Goal: Task Accomplishment & Management: Use online tool/utility

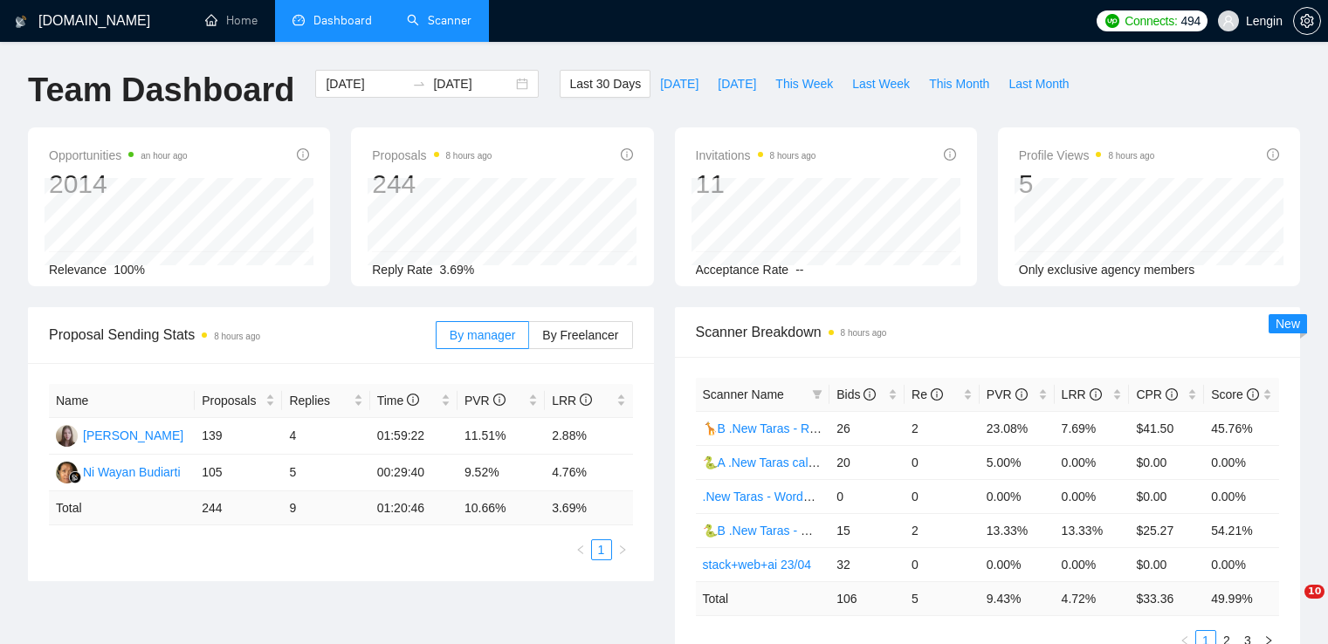
click at [454, 13] on link "Scanner" at bounding box center [439, 20] width 65 height 15
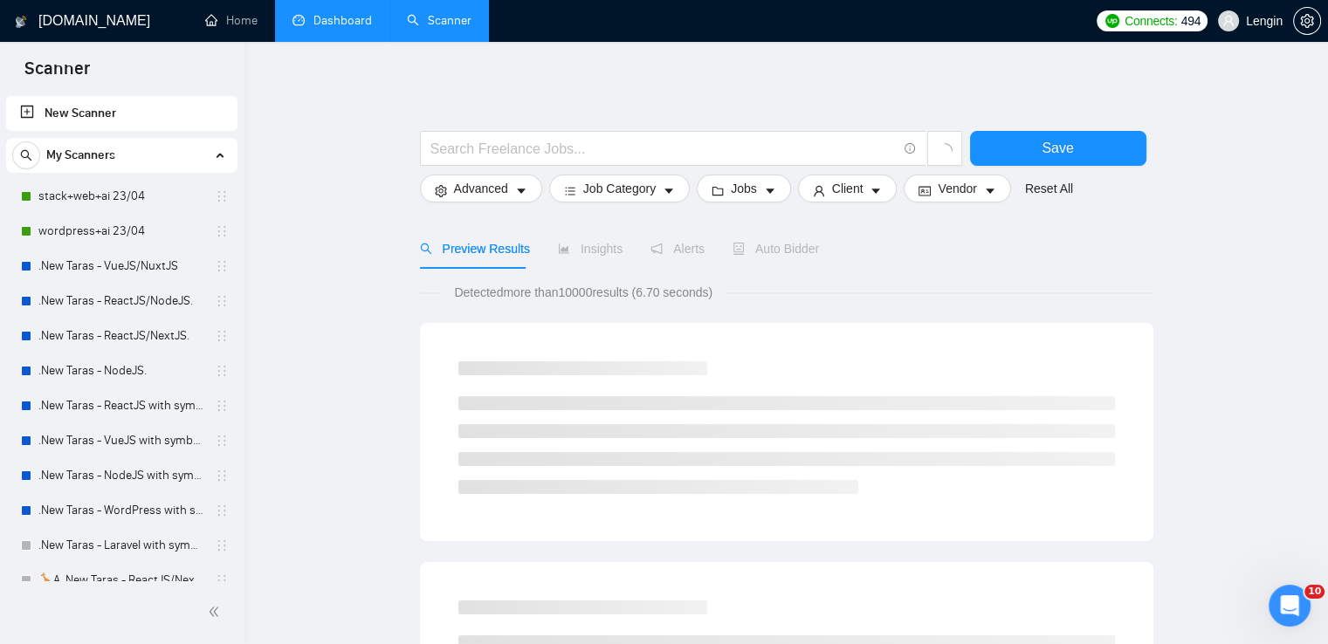
click at [334, 22] on link "Dashboard" at bounding box center [331, 20] width 79 height 15
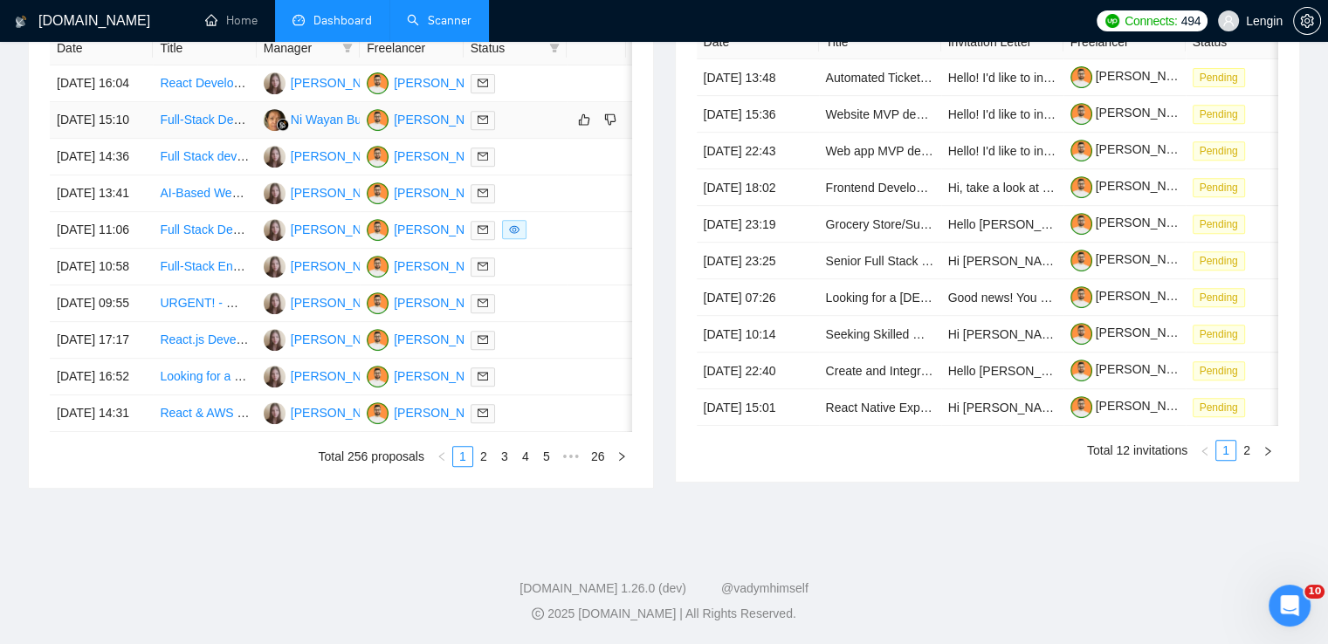
scroll to position [792, 0]
click at [479, 466] on link "2" at bounding box center [483, 456] width 19 height 19
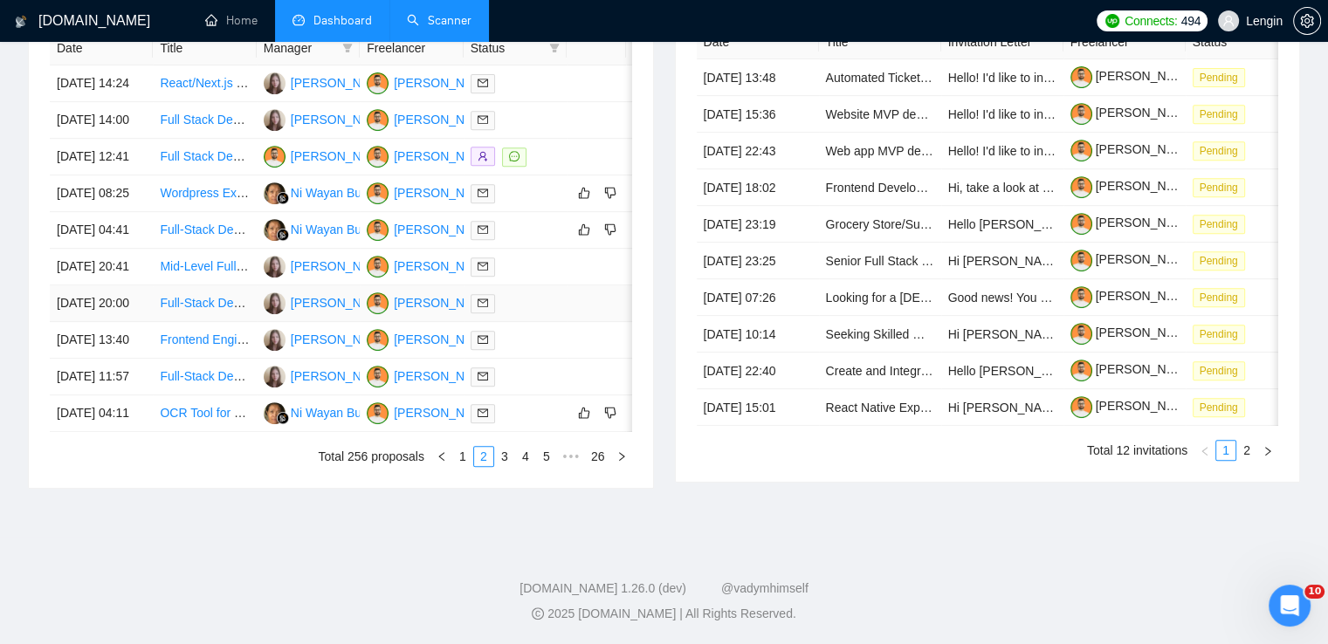
scroll to position [779, 0]
click at [462, 466] on link "1" at bounding box center [462, 456] width 19 height 19
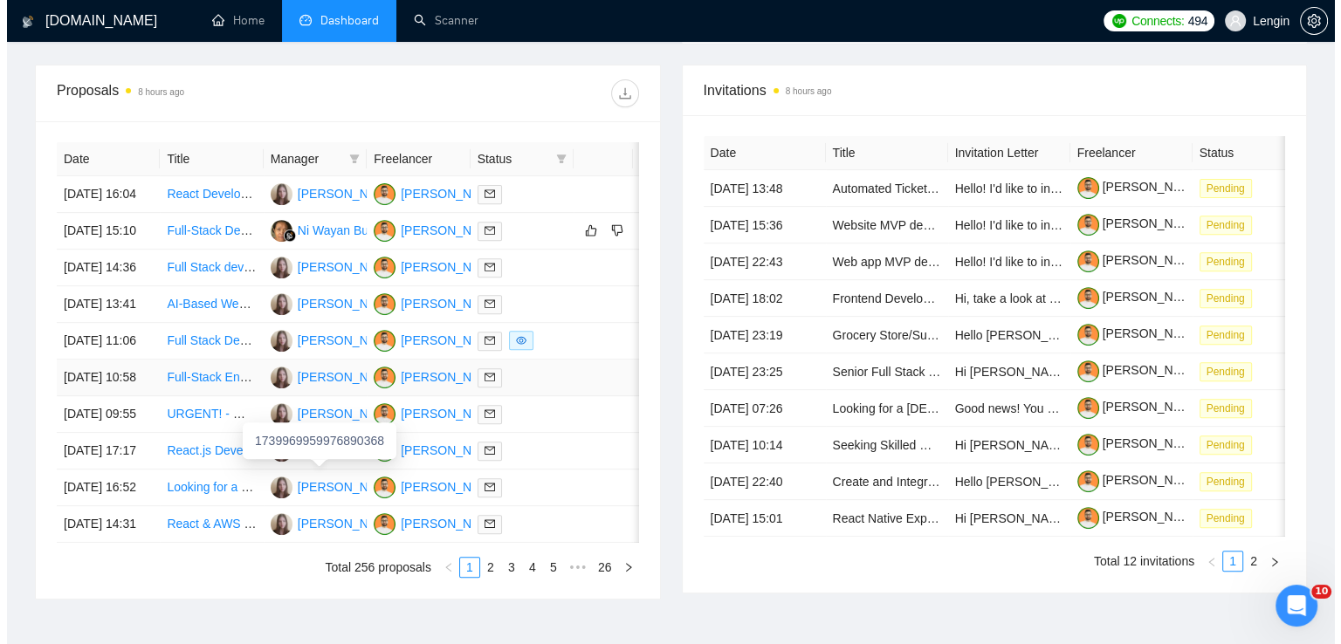
scroll to position [620, 0]
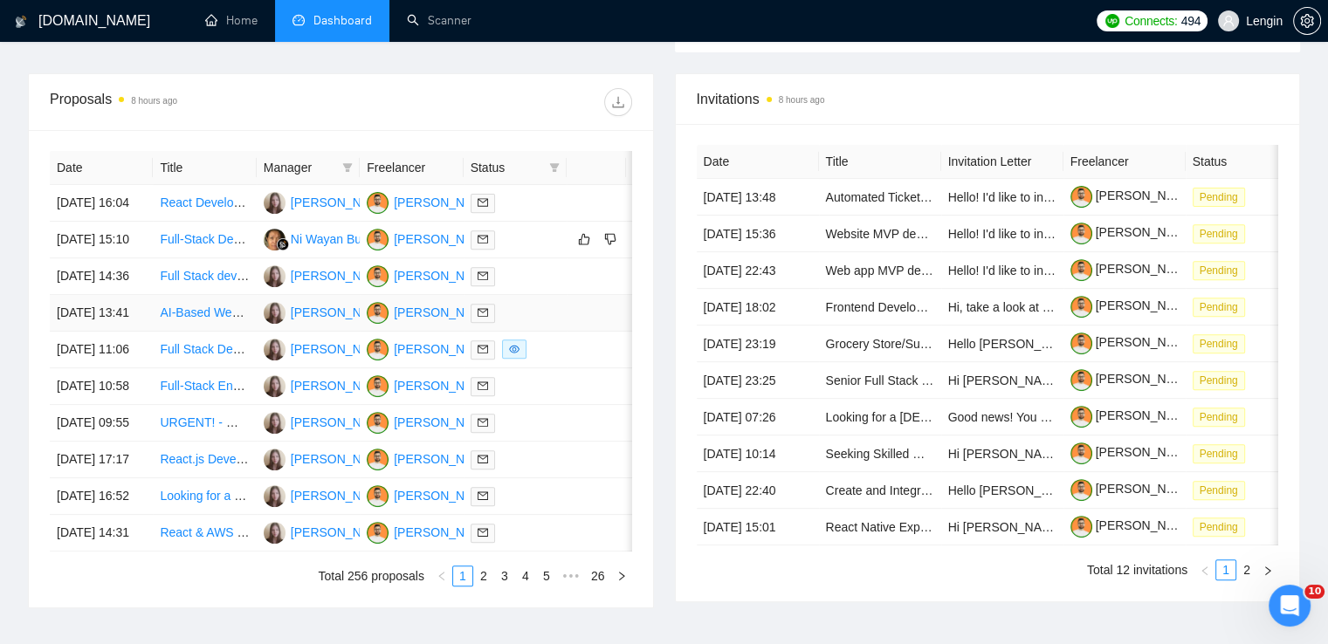
click at [214, 332] on td "AI-Based Website Development with API Integration" at bounding box center [204, 313] width 103 height 37
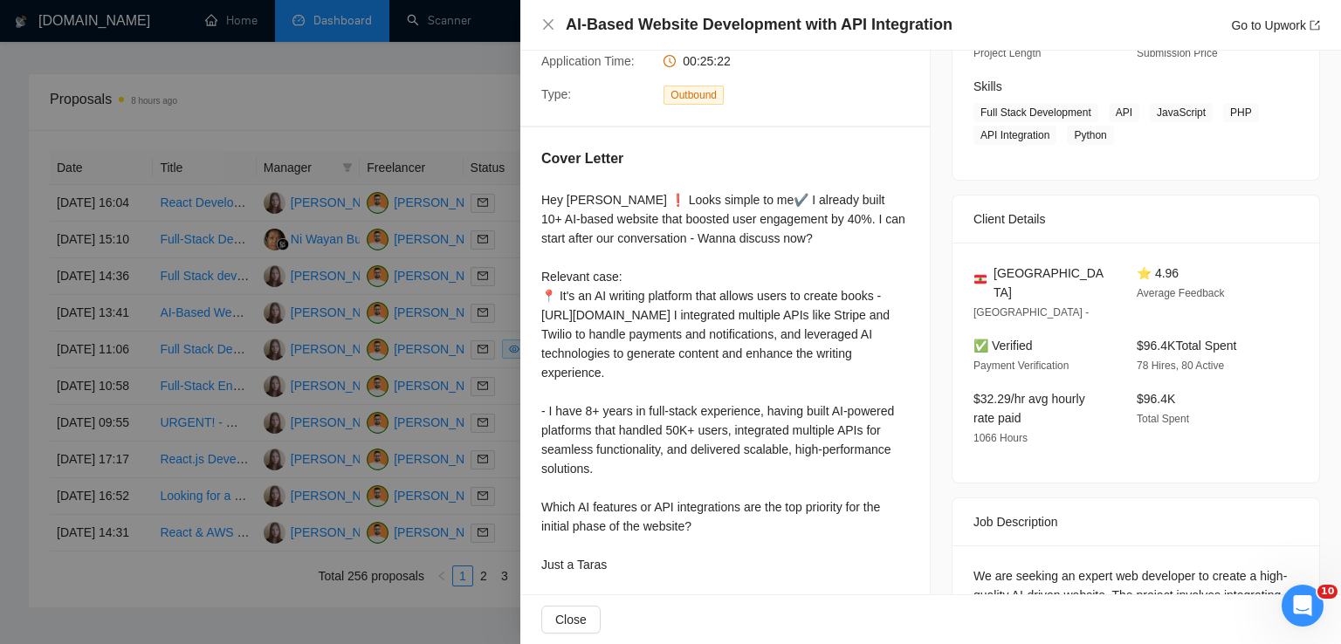
scroll to position [457, 0]
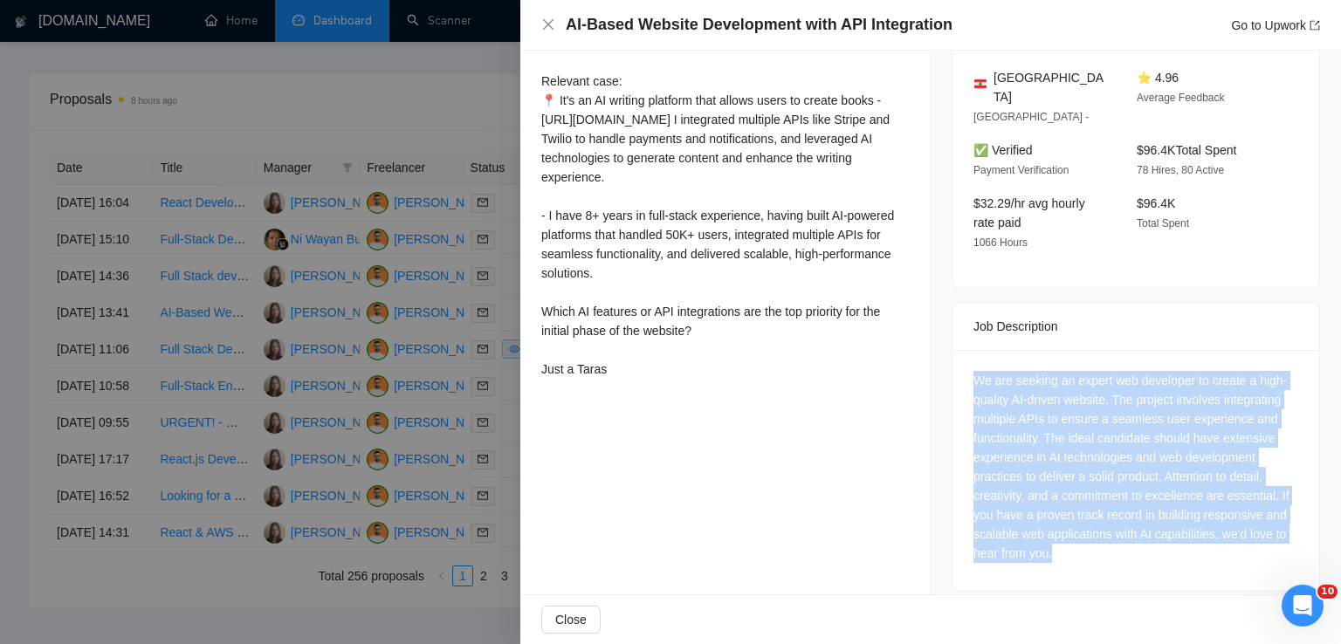
drag, startPoint x: 1053, startPoint y: 538, endPoint x: 957, endPoint y: 356, distance: 205.4
click at [957, 356] on div "We are seeking an expert web developer to create a high-quality AI-driven websi…" at bounding box center [1136, 470] width 367 height 241
copy div "We are seeking an expert web developer to create a high-quality AI-driven websi…"
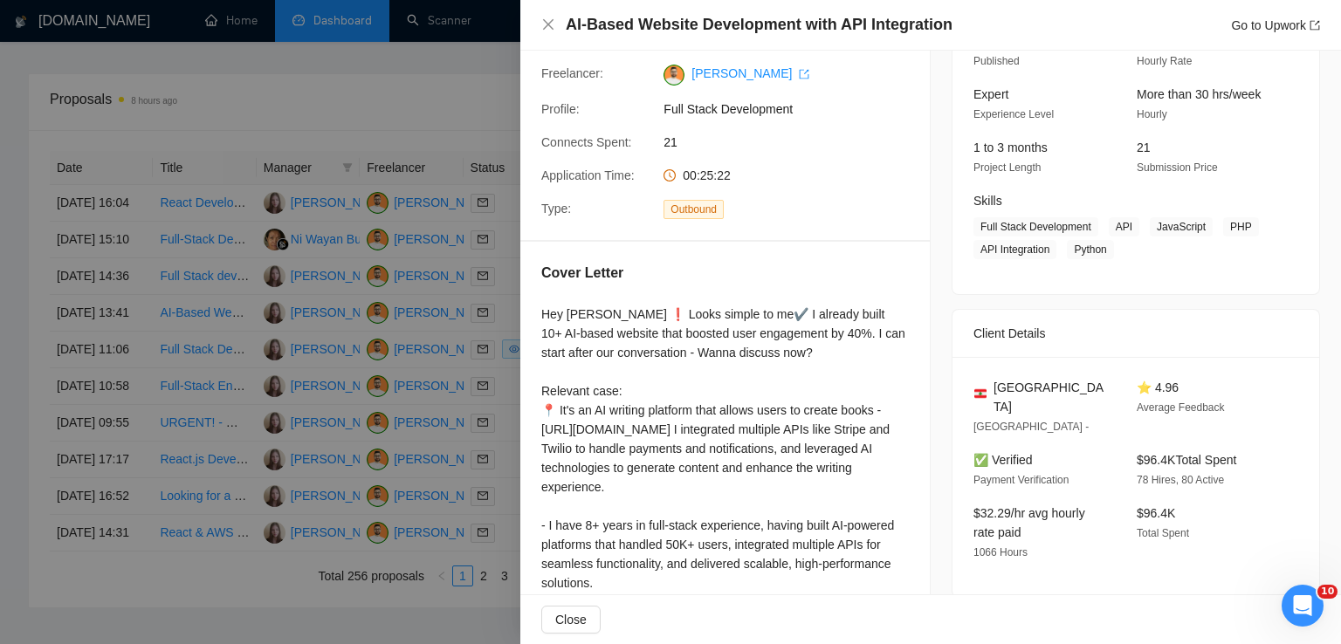
scroll to position [147, 0]
drag, startPoint x: 1038, startPoint y: 389, endPoint x: 985, endPoint y: 388, distance: 53.3
click at [985, 388] on div "[GEOGRAPHIC_DATA]" at bounding box center [1040, 398] width 135 height 38
copy div "[GEOGRAPHIC_DATA]"
drag, startPoint x: 1109, startPoint y: 226, endPoint x: 1105, endPoint y: 246, distance: 20.4
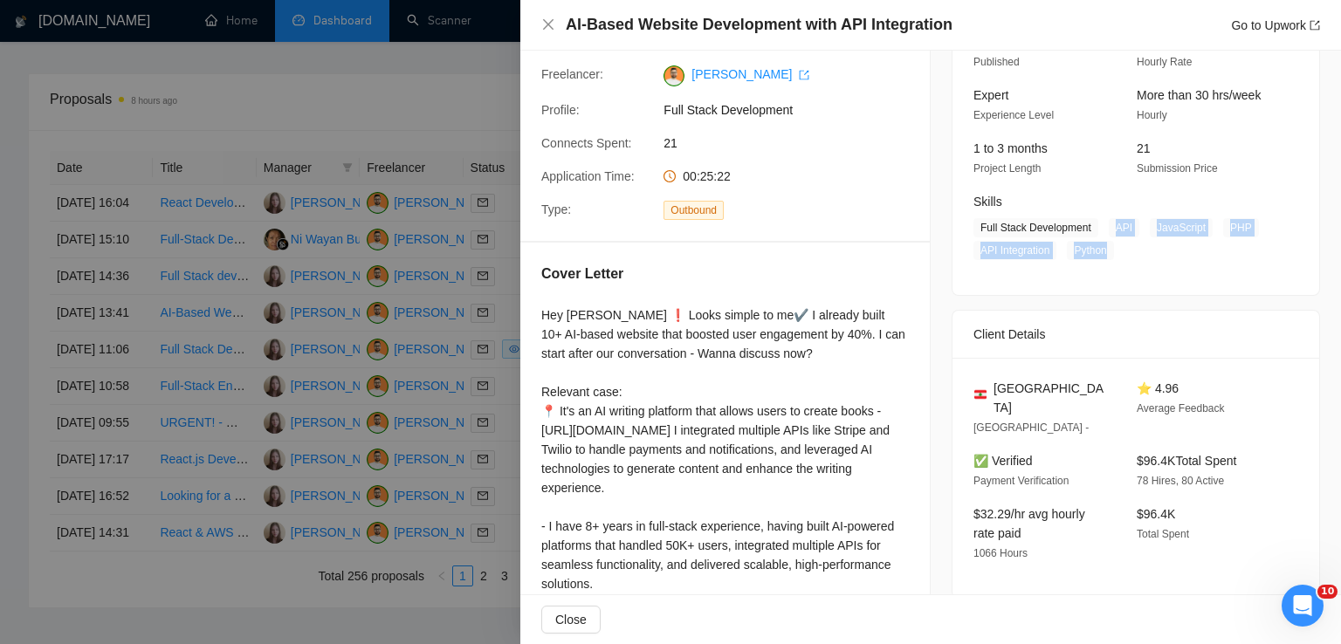
click at [1105, 246] on span "Full Stack Development API JavaScript PHP API Integration Python" at bounding box center [1122, 239] width 299 height 42
copy span "API JavaScript PHP API Integration Python"
click at [554, 24] on icon "close" at bounding box center [548, 24] width 14 height 14
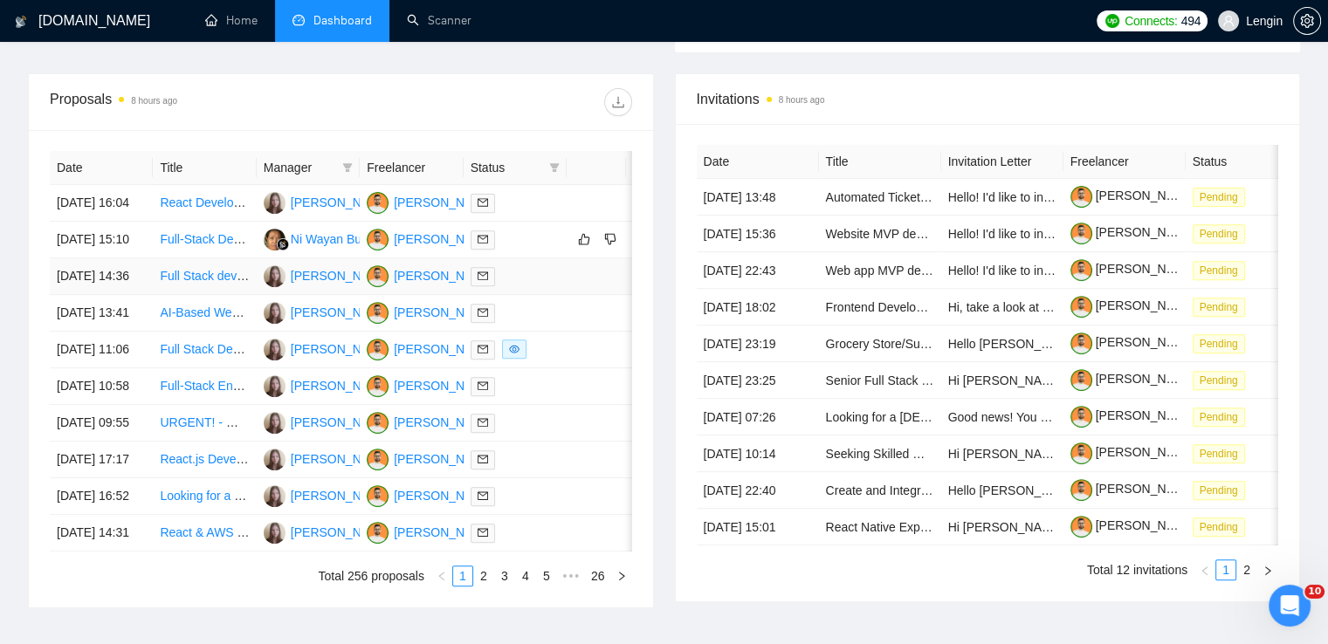
click at [206, 295] on td "Full Stack developer | NextJs/Tailwindcss" at bounding box center [204, 276] width 103 height 37
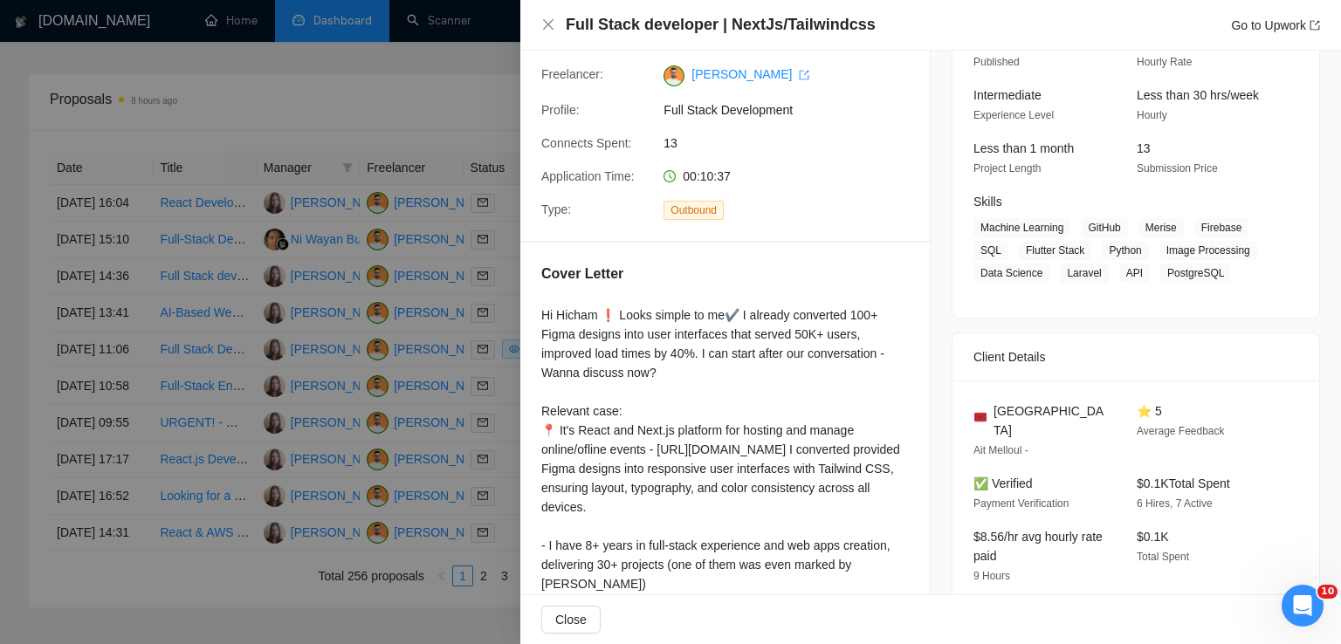
scroll to position [403, 0]
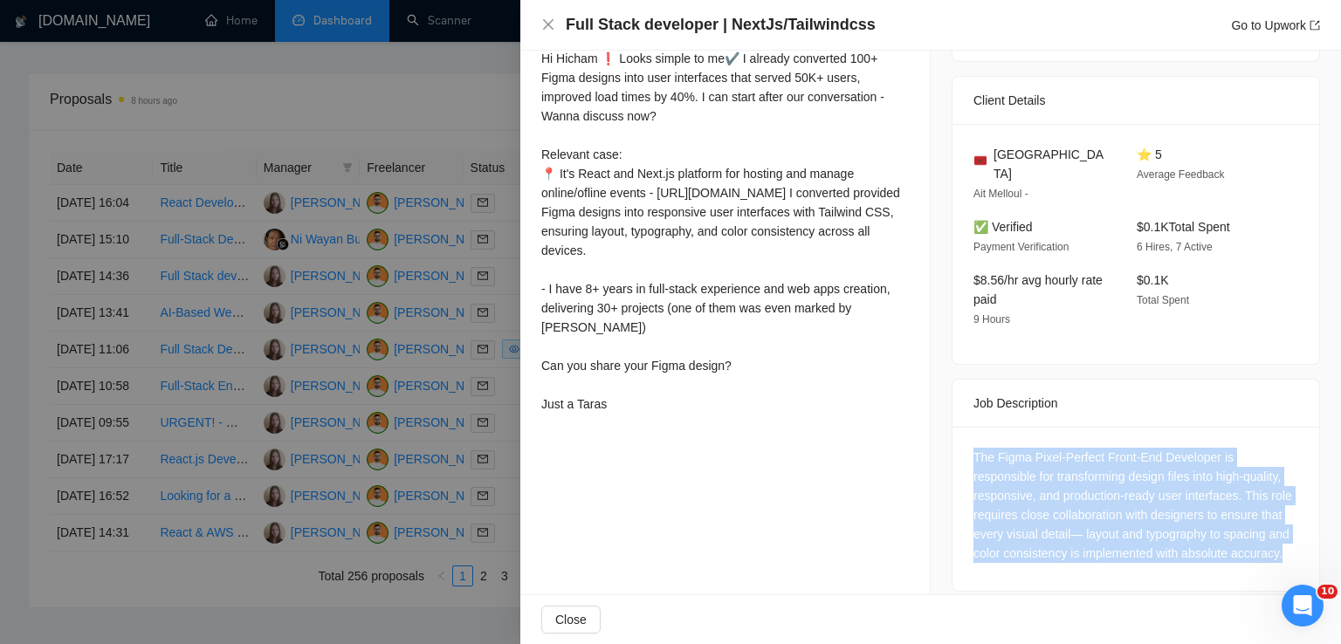
drag, startPoint x: 1257, startPoint y: 535, endPoint x: 957, endPoint y: 423, distance: 320.4
click at [957, 427] on div "The Figma Pixel-Perfect Front-End Developer is responsible for transforming des…" at bounding box center [1136, 509] width 367 height 164
copy div "The Figma Pixel-Perfect Front-End Developer is responsible for transforming des…"
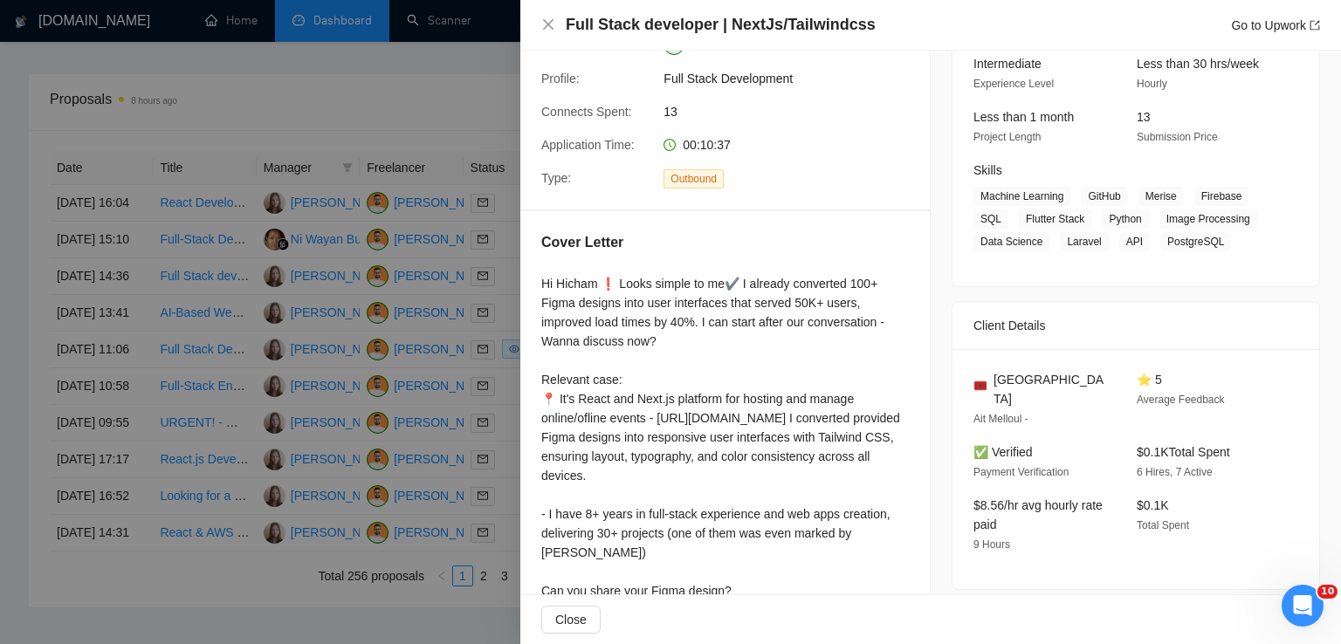
scroll to position [177, 0]
drag, startPoint x: 1046, startPoint y: 375, endPoint x: 985, endPoint y: 383, distance: 61.6
click at [985, 383] on div "[GEOGRAPHIC_DATA]" at bounding box center [1040, 390] width 135 height 38
copy div "[GEOGRAPHIC_DATA]"
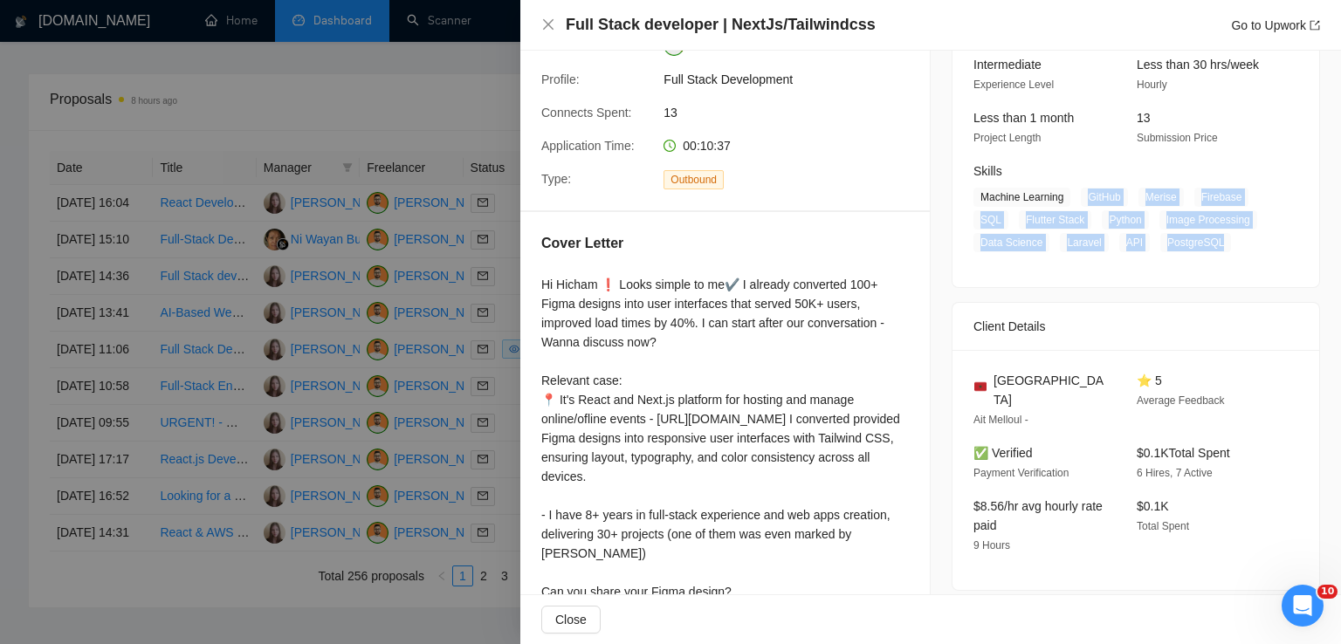
drag, startPoint x: 1213, startPoint y: 242, endPoint x: 1082, endPoint y: 194, distance: 139.5
click at [1082, 194] on span "Machine Learning GitHub Merise Firebase SQL Flutter Stack Python Image Processi…" at bounding box center [1122, 220] width 299 height 65
copy span "GitHub Merise Firebase SQL Flutter Stack Python Image Processing Data Science L…"
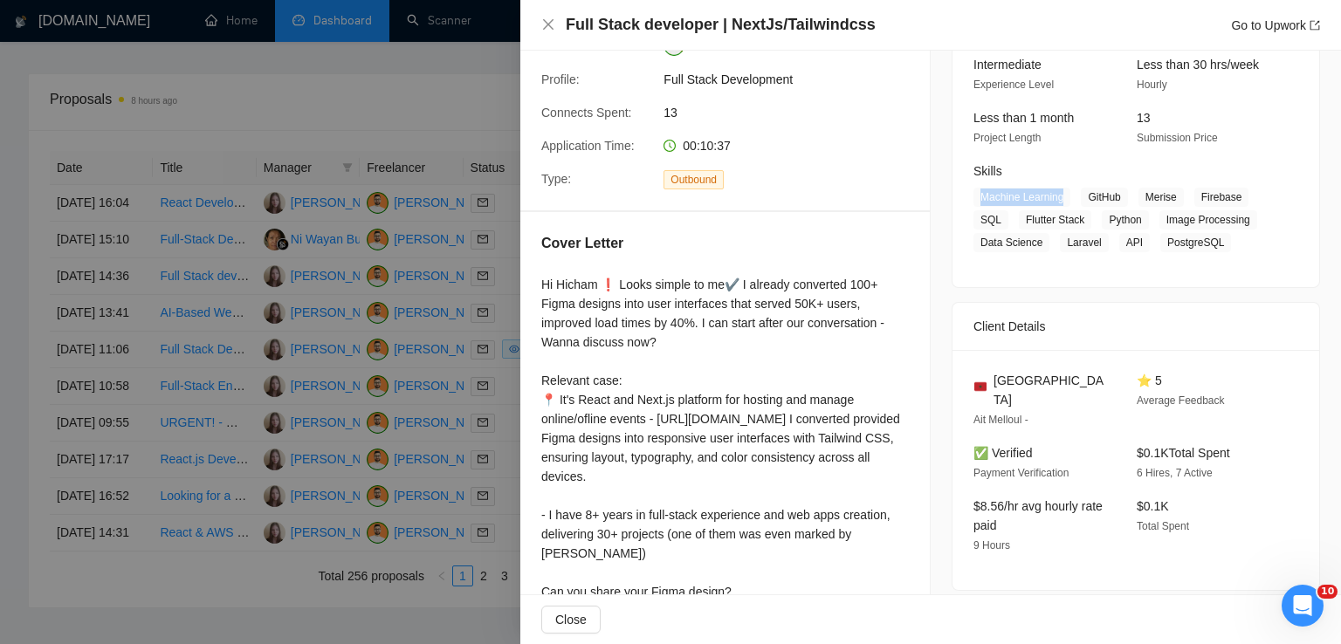
drag, startPoint x: 1059, startPoint y: 198, endPoint x: 971, endPoint y: 189, distance: 88.7
click at [973, 189] on span "Machine Learning" at bounding box center [1021, 197] width 97 height 19
copy span "Machine Learning"
click at [549, 26] on icon "close" at bounding box center [548, 24] width 10 height 10
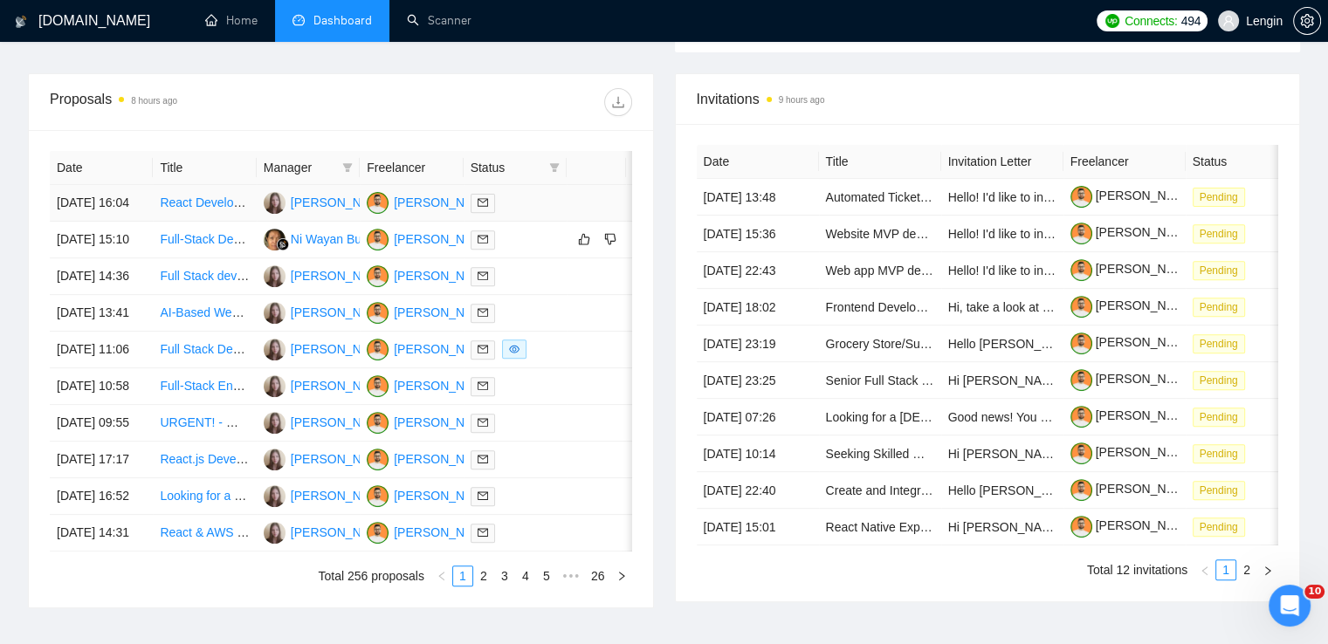
click at [217, 221] on td "React Developer Needed for Financial Calculators" at bounding box center [204, 203] width 103 height 37
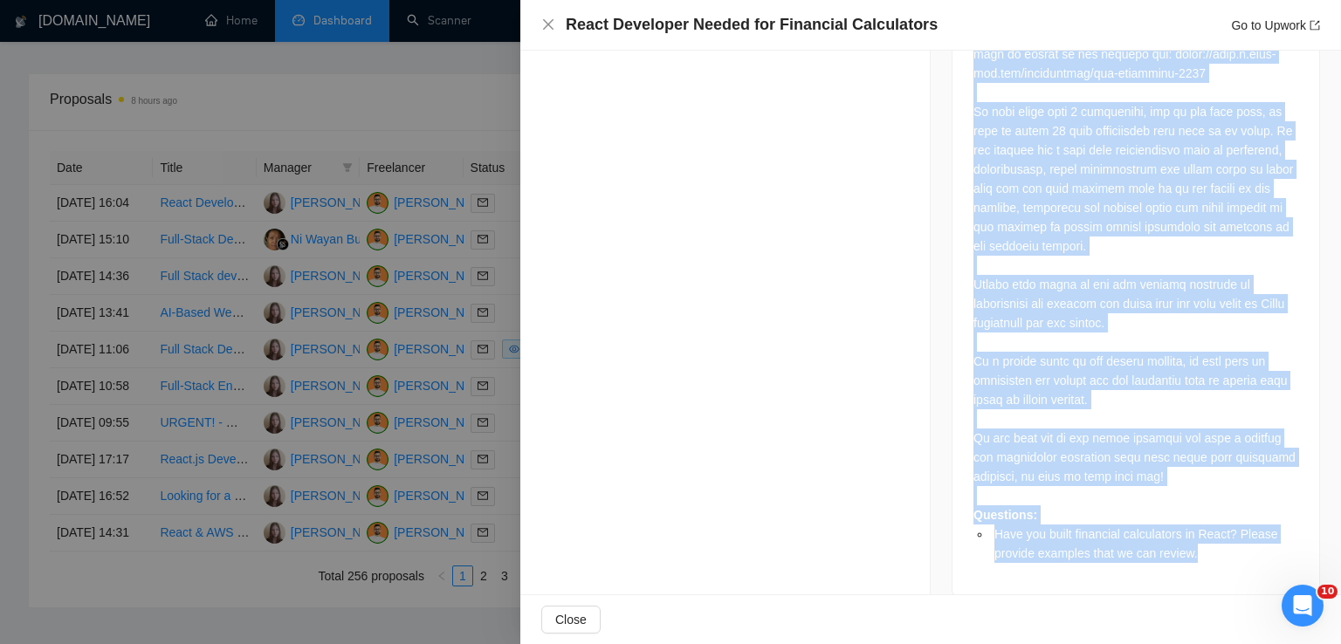
scroll to position [962, 0]
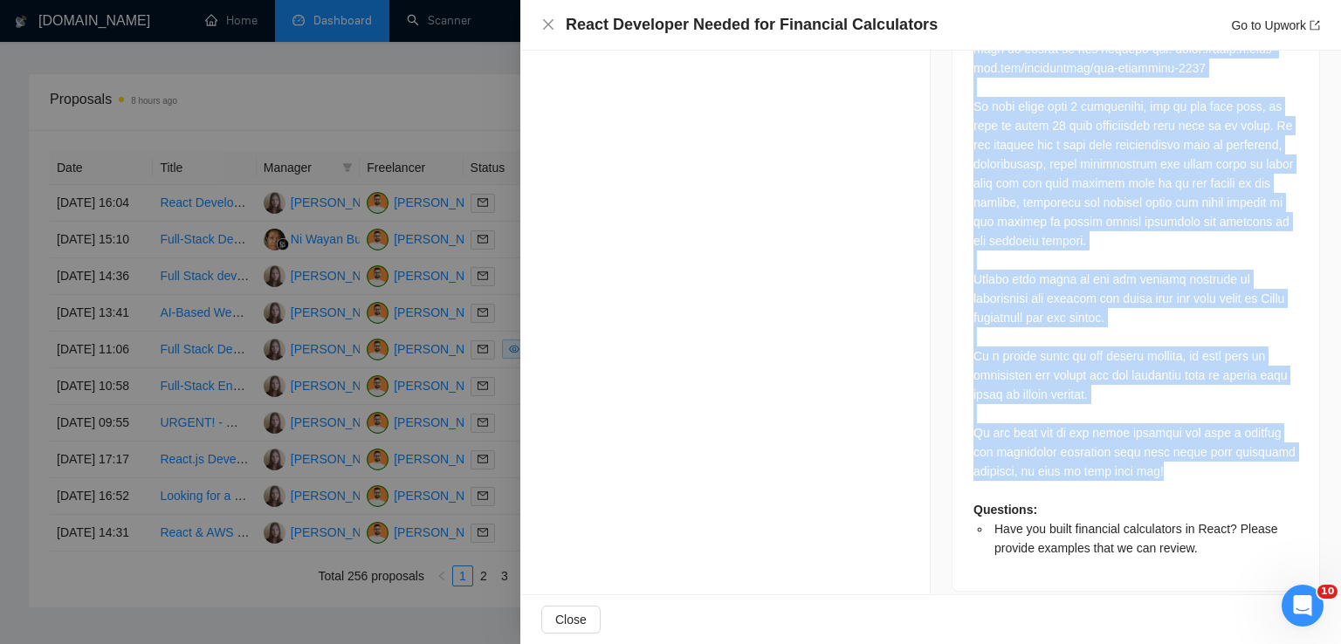
drag, startPoint x: 966, startPoint y: 146, endPoint x: 1173, endPoint y: 454, distance: 371.2
click at [1173, 454] on div "Questions: Have you built financial calculators in React? Please provide exampl…" at bounding box center [1135, 211] width 325 height 691
copy div "We are seeking a skilled React developer to create and implement financial calc…"
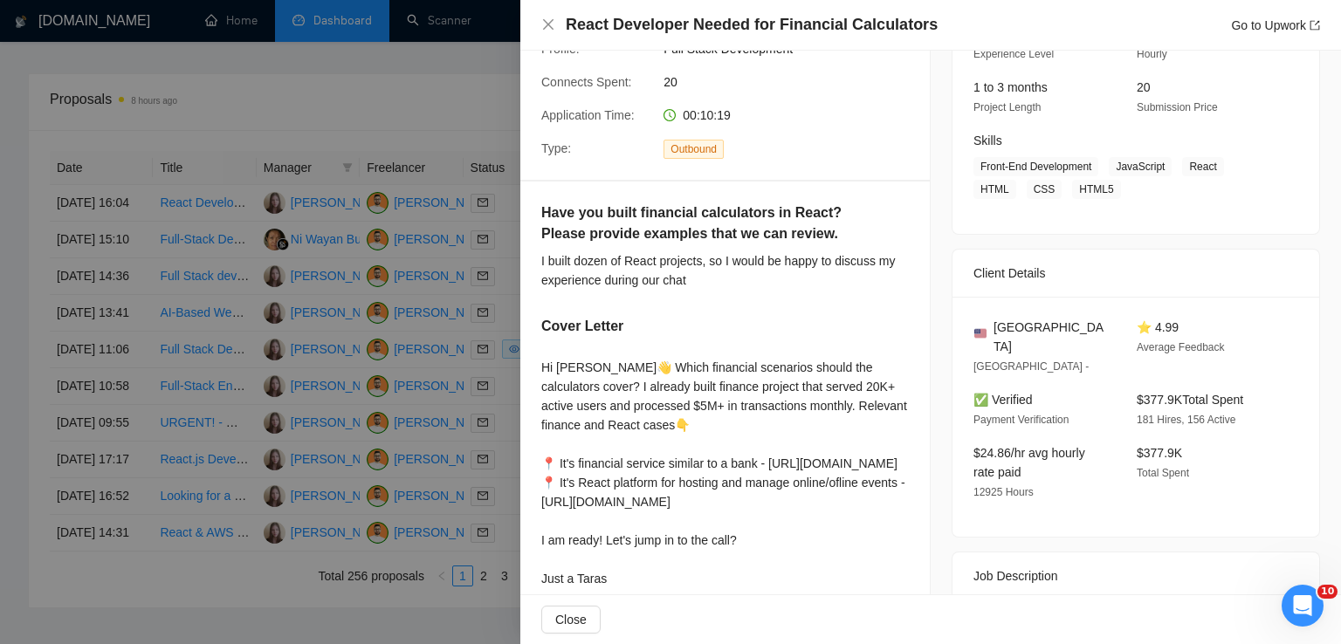
scroll to position [206, 0]
drag, startPoint x: 1070, startPoint y: 327, endPoint x: 981, endPoint y: 327, distance: 89.1
click at [981, 327] on div "[GEOGRAPHIC_DATA]" at bounding box center [1040, 339] width 135 height 38
copy div "[GEOGRAPHIC_DATA]"
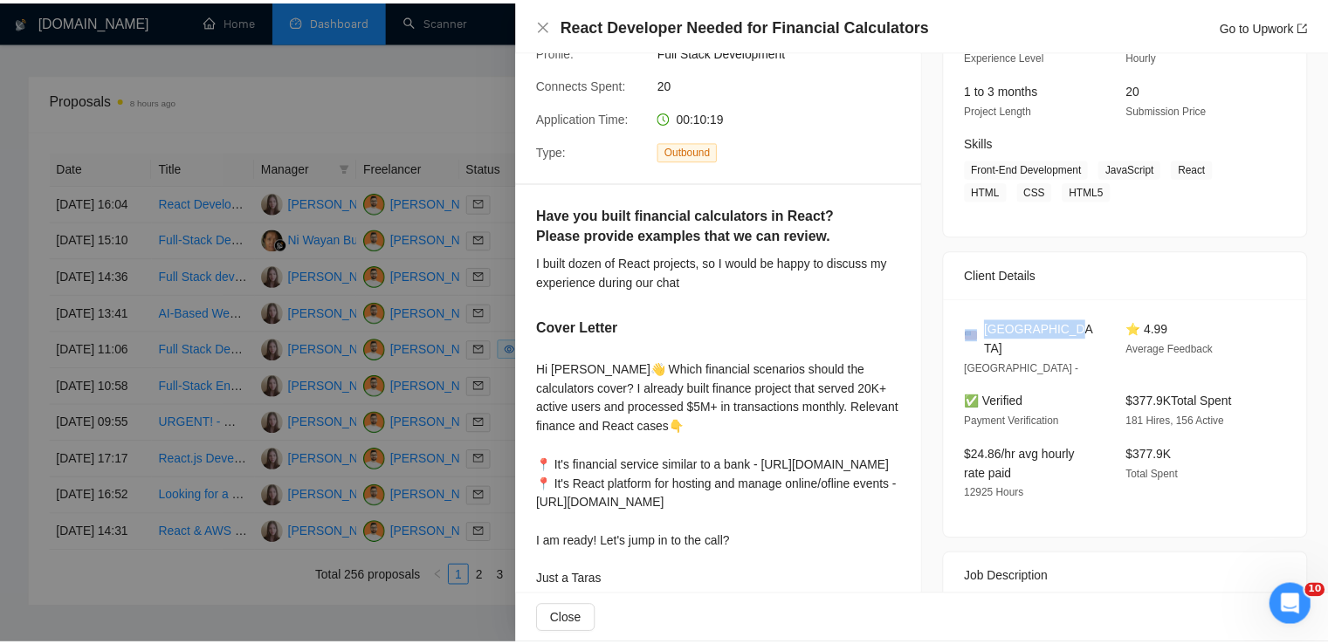
scroll to position [0, 0]
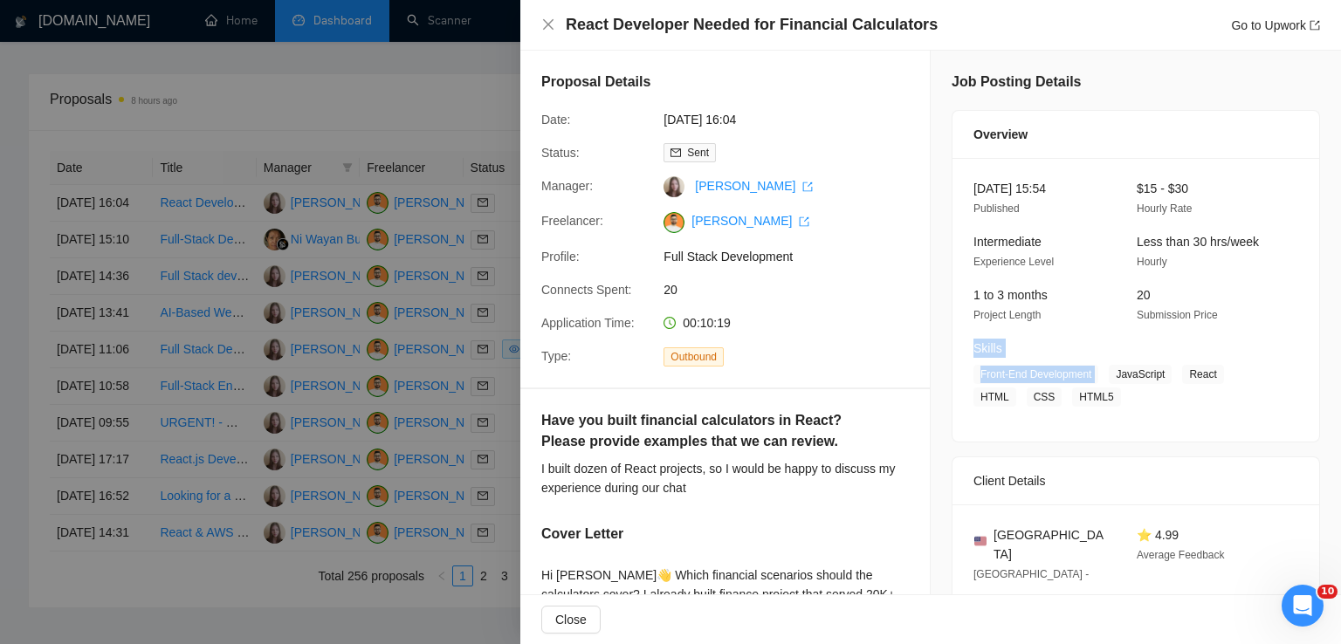
drag, startPoint x: 1106, startPoint y: 358, endPoint x: 1105, endPoint y: 379, distance: 21.0
click at [1105, 379] on div "Skills Front-End Development JavaScript React HTML CSS HTML5" at bounding box center [1122, 373] width 313 height 68
click at [1109, 379] on span "JavaScript" at bounding box center [1140, 374] width 63 height 19
drag, startPoint x: 1110, startPoint y: 379, endPoint x: 1105, endPoint y: 394, distance: 15.5
click at [1105, 394] on span "Front-End Development JavaScript React HTML CSS HTML5" at bounding box center [1122, 386] width 299 height 42
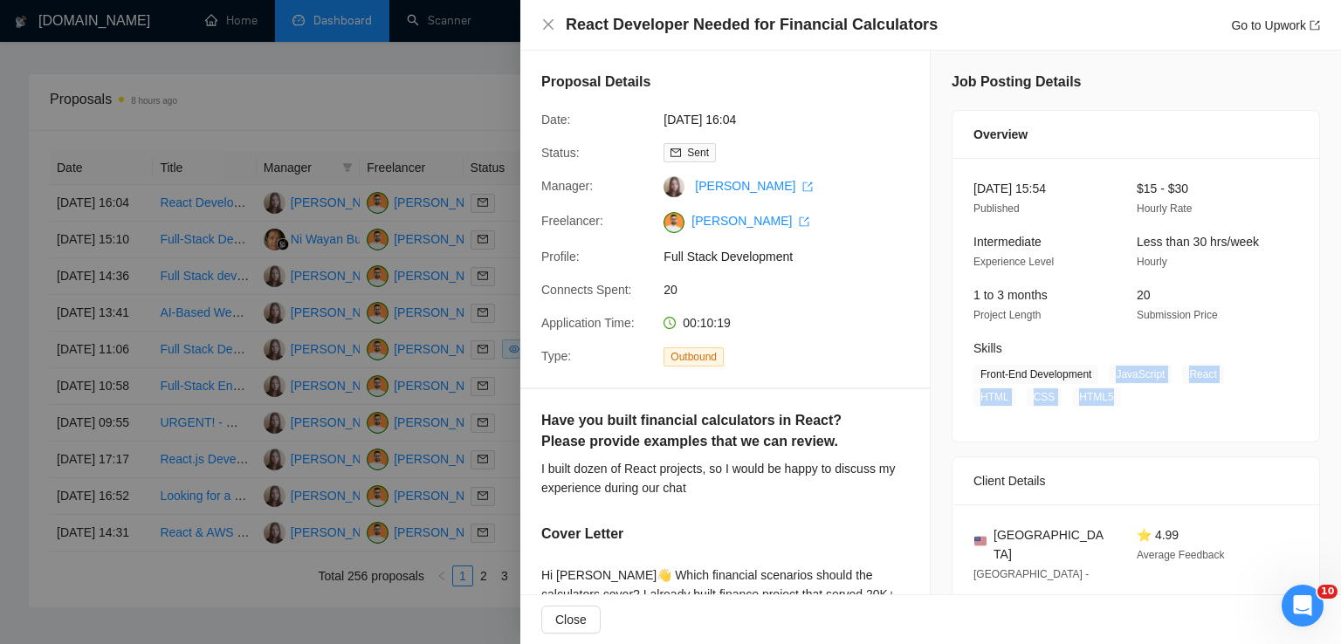
copy span "JavaScript React HTML CSS HTML5"
click at [554, 26] on icon "close" at bounding box center [548, 24] width 14 height 14
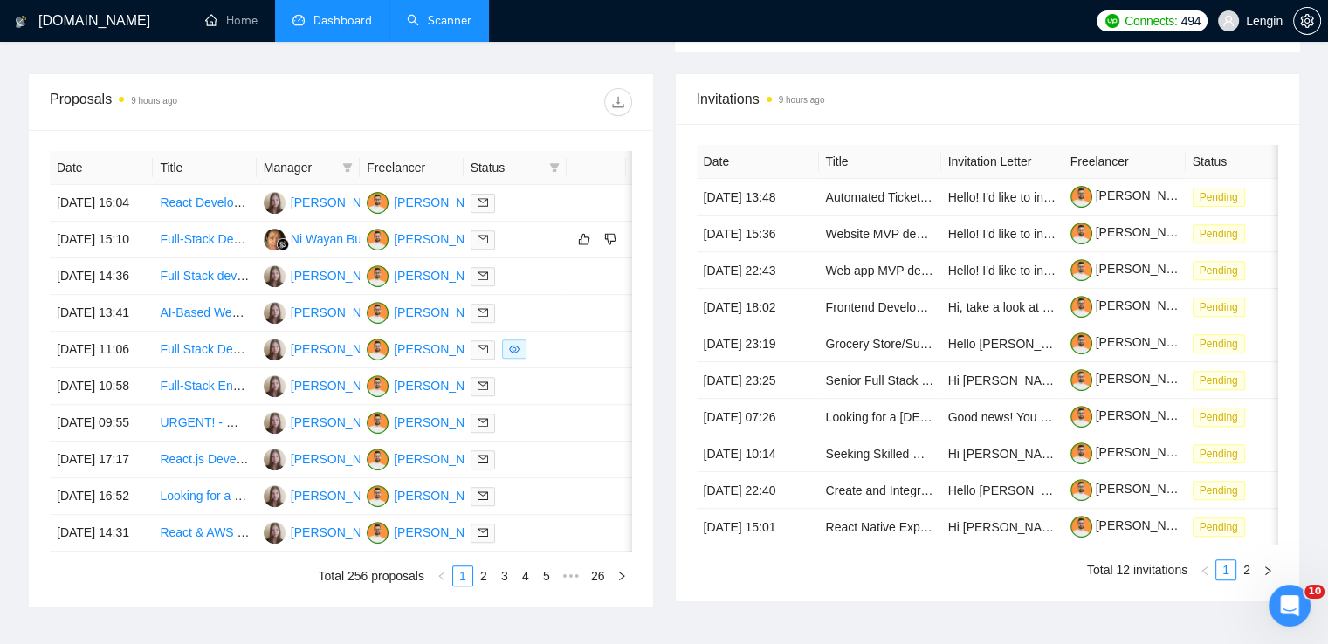
click at [440, 28] on link "Scanner" at bounding box center [439, 20] width 65 height 15
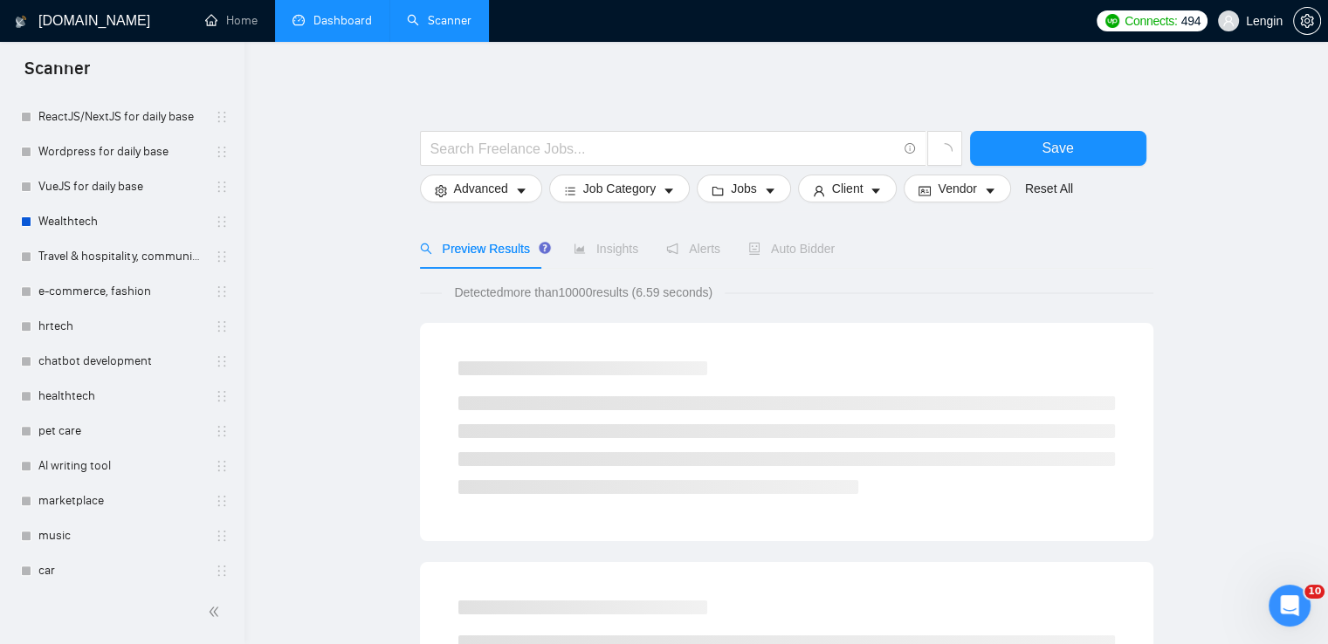
scroll to position [674, 0]
click at [65, 565] on link "car" at bounding box center [121, 570] width 166 height 35
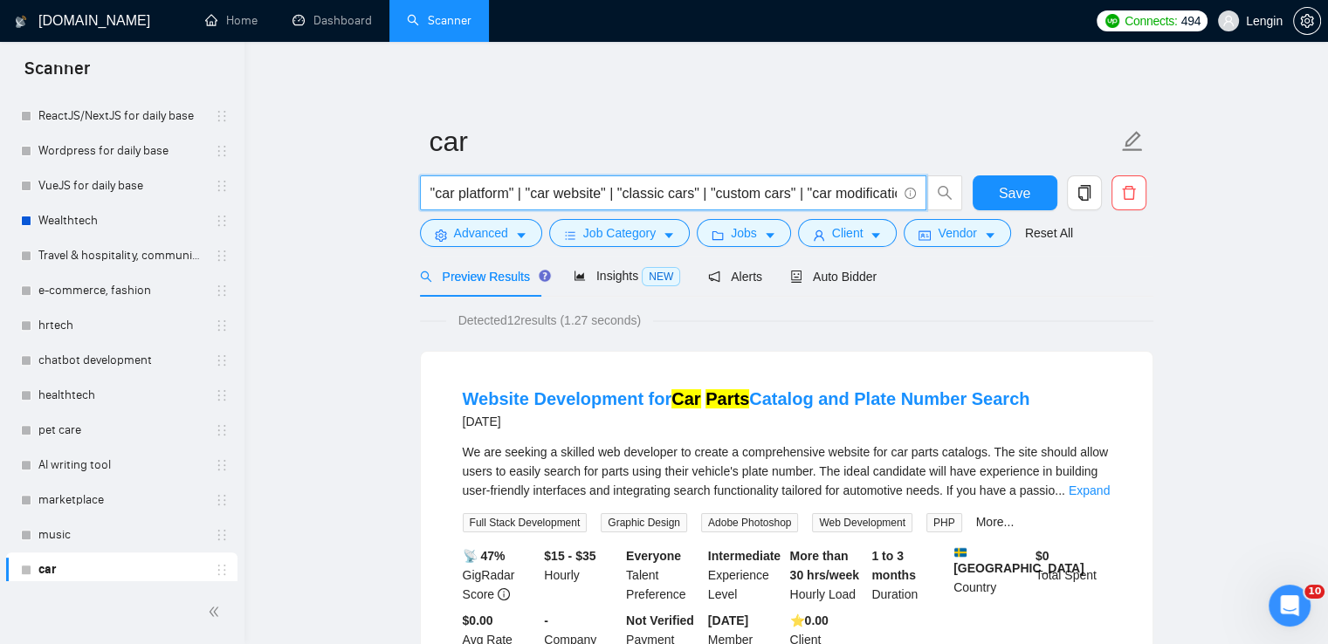
click at [442, 191] on input ""car platform" | "car website" | "classic cars" | "custom cars" | "car modifica…" at bounding box center [663, 193] width 466 height 22
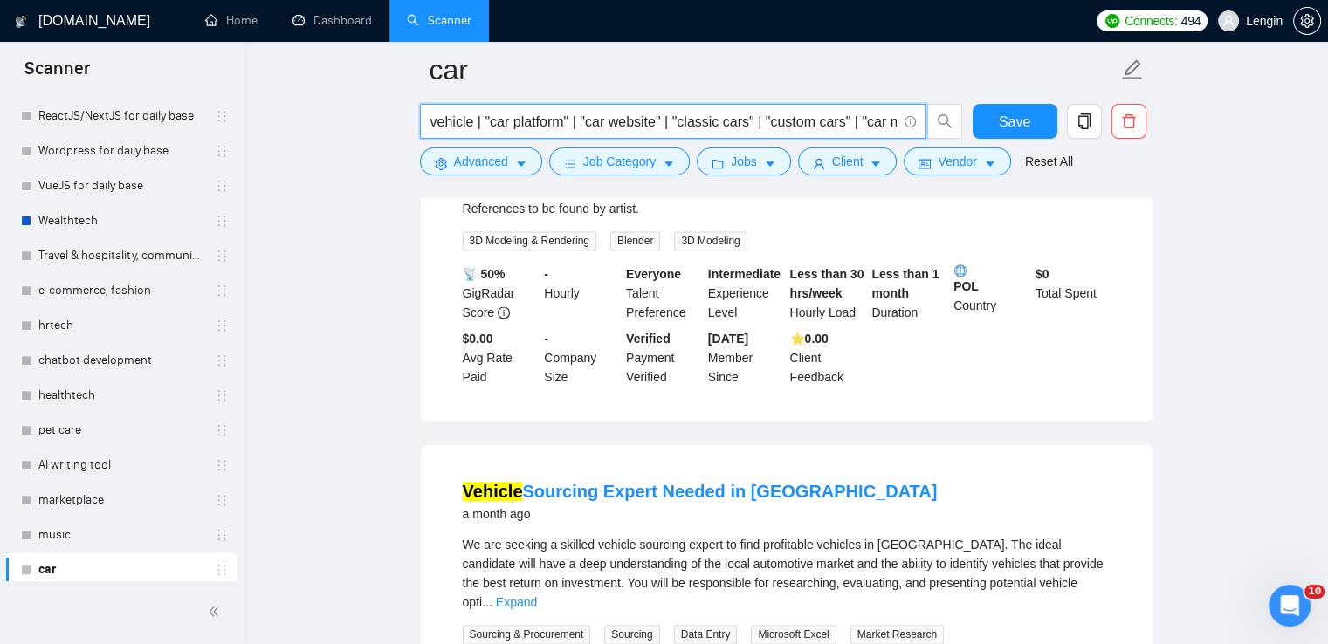
scroll to position [2298, 0]
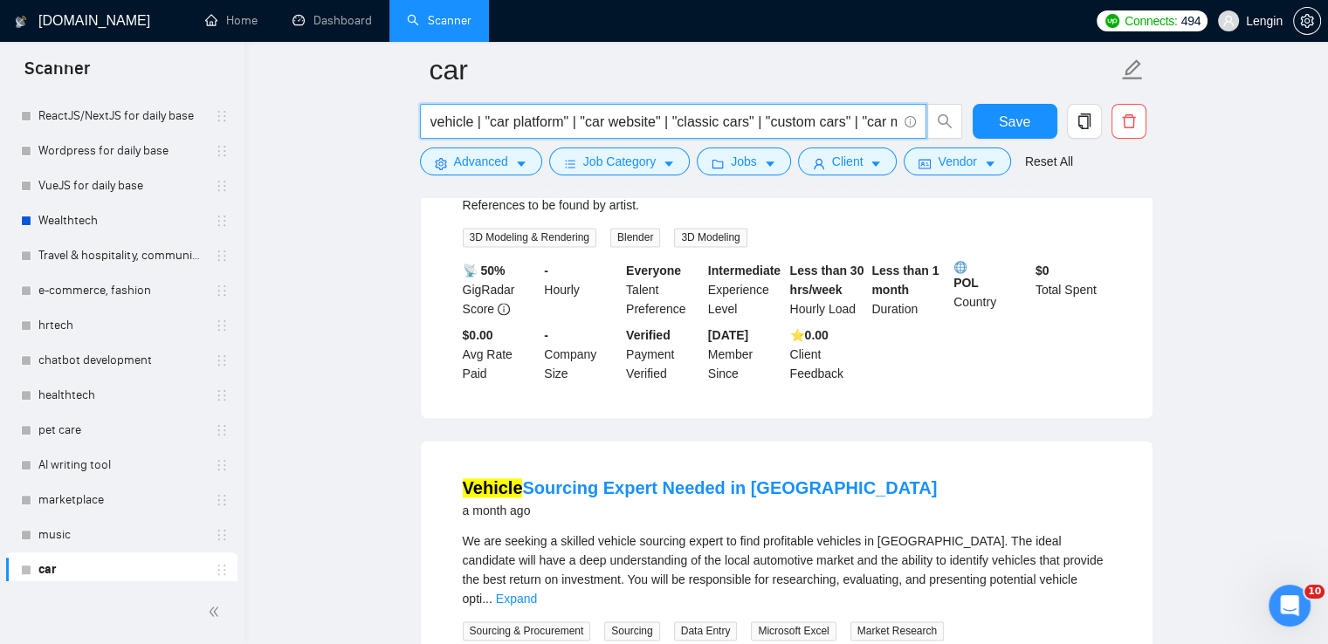
click at [430, 123] on input "vehicle | "car platform" | "car website" | "classic cars" | "custom cars" | "ca…" at bounding box center [663, 122] width 466 height 22
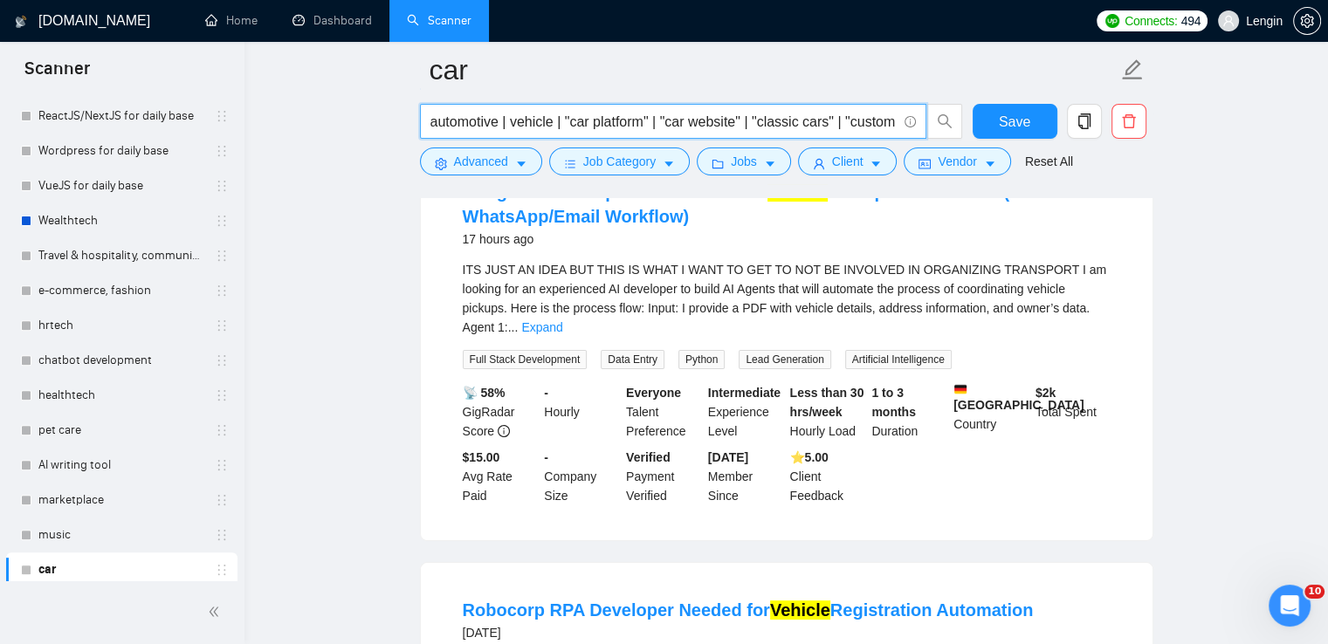
scroll to position [0, 0]
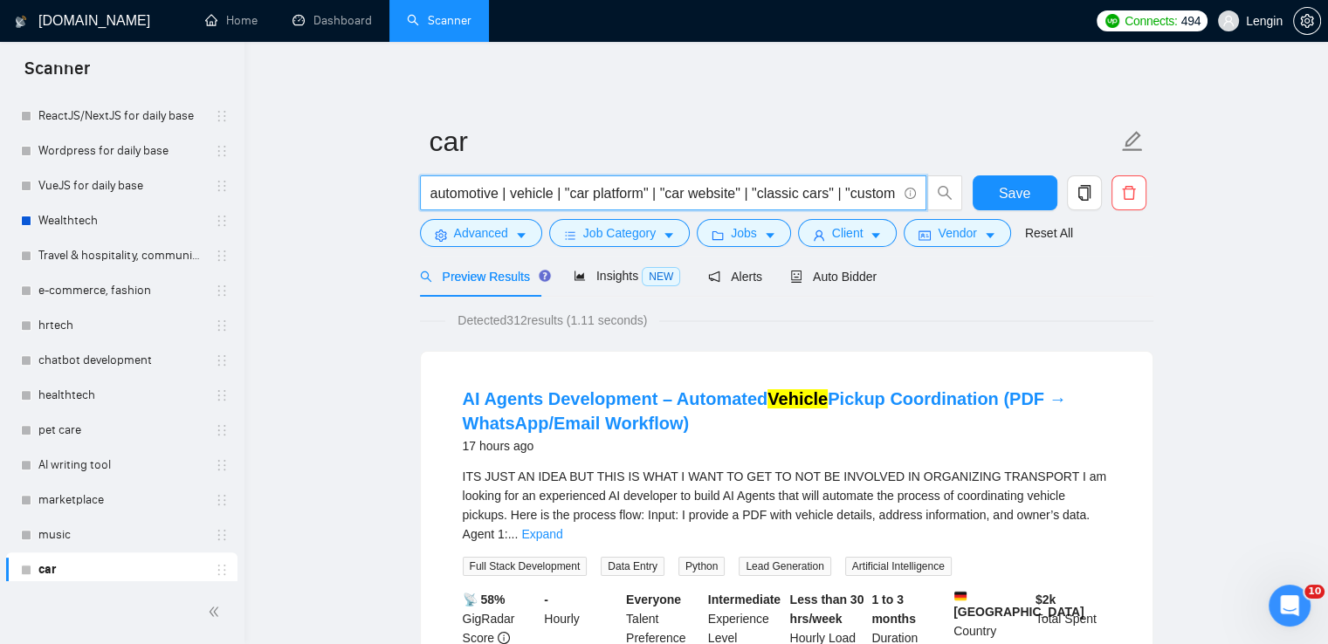
type input "automotive | vehicle | "car platform" | "car website" | "classic cars" | "custo…"
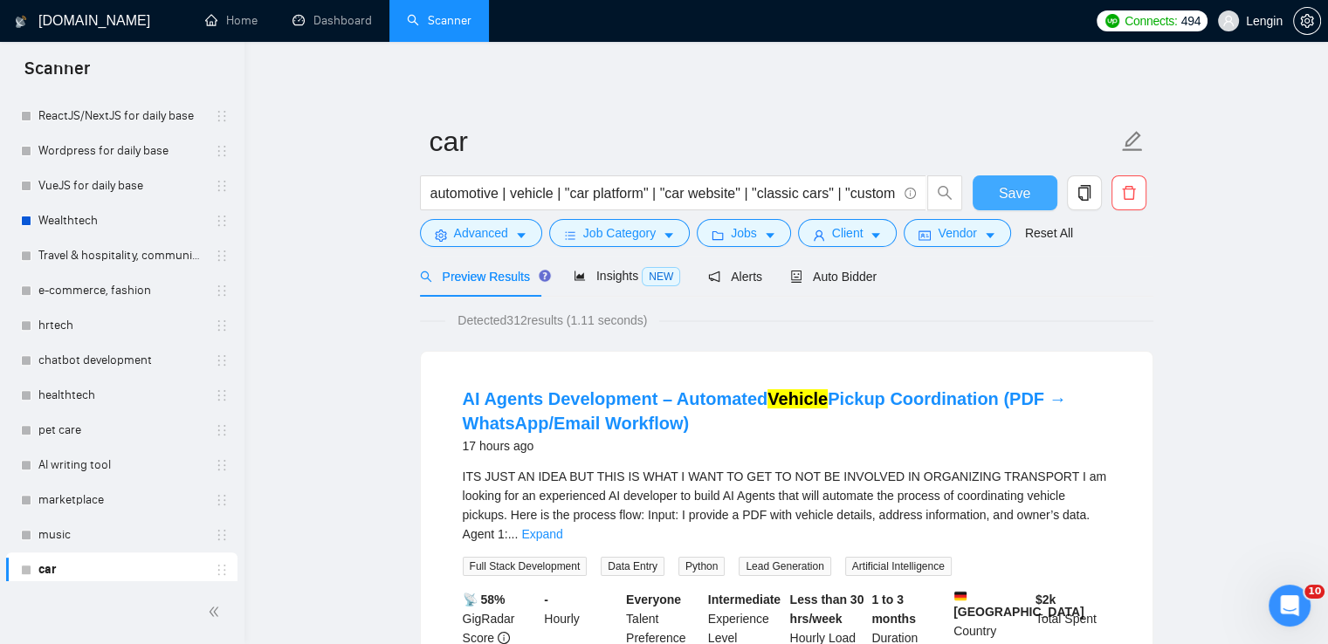
click at [1002, 186] on span "Save" at bounding box center [1014, 193] width 31 height 22
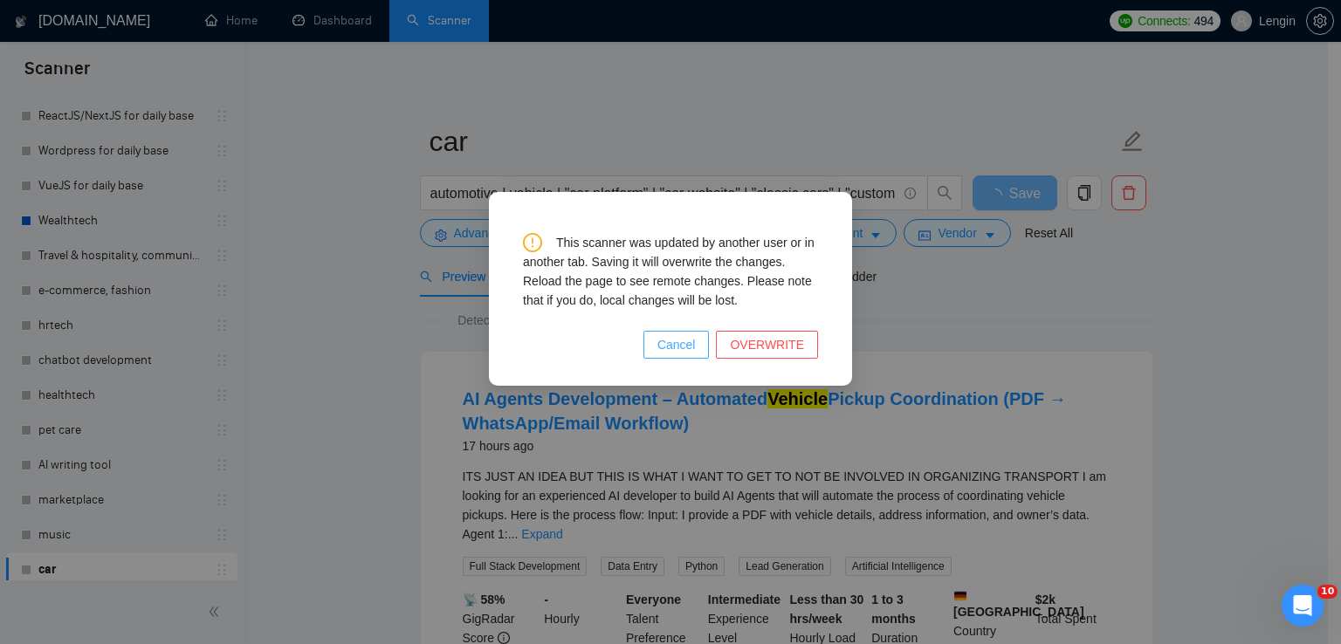
click at [684, 341] on span "Cancel" at bounding box center [676, 344] width 38 height 19
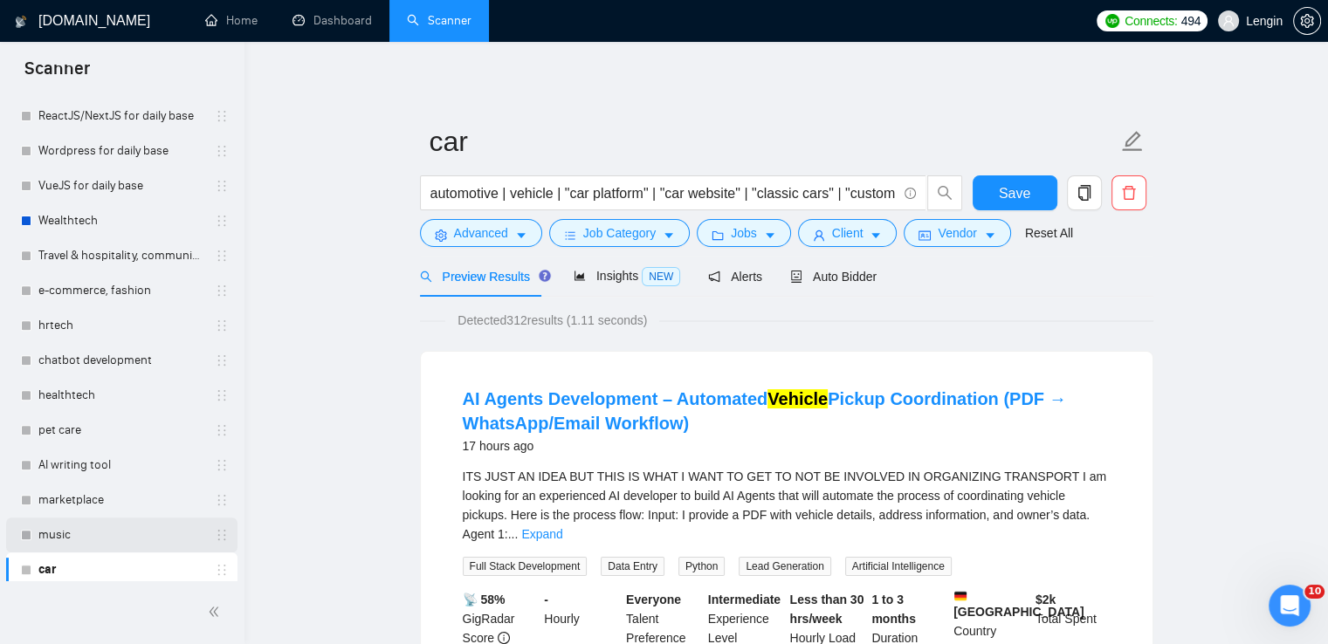
click at [93, 525] on link "music" at bounding box center [121, 535] width 166 height 35
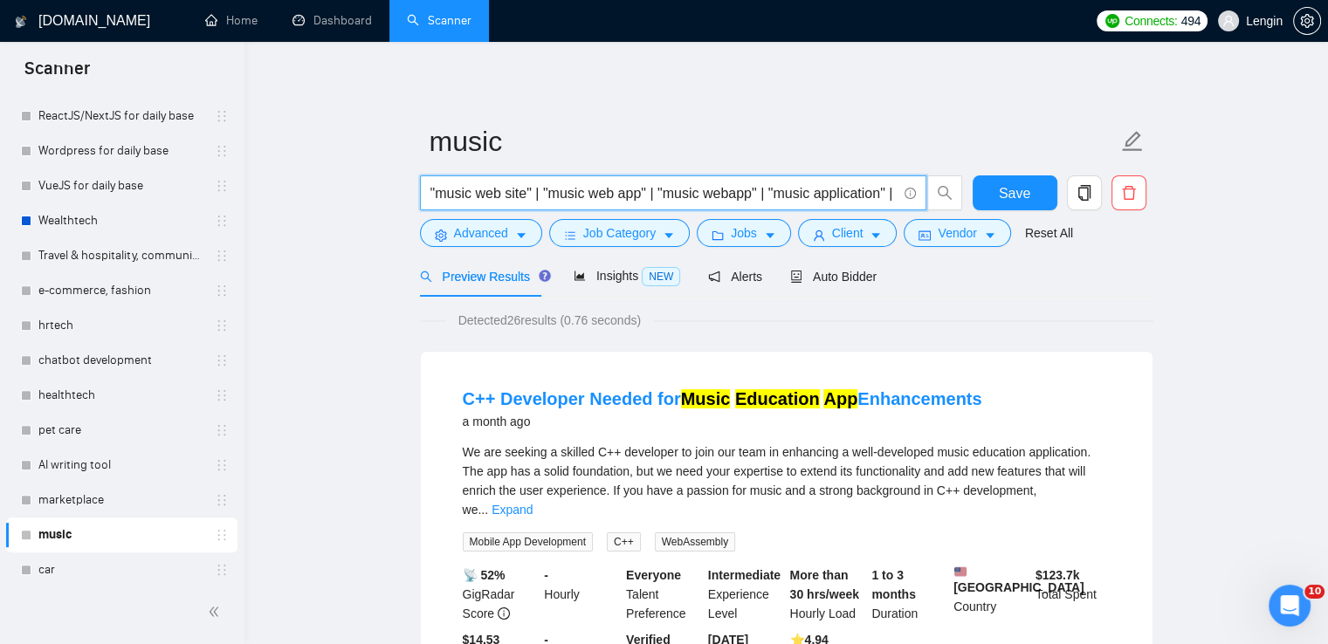
click at [433, 186] on input ""music web site" | "music web app" | "music webapp" | "music application" | "mu…" at bounding box center [663, 193] width 466 height 22
click at [433, 190] on input ""music instrument" | "music web site" | "music web app" | "music webapp" | "mus…" at bounding box center [663, 193] width 466 height 22
click at [436, 194] on input "song | "music instrument" | "music web site" | "music web app" | "music webapp"…" at bounding box center [663, 193] width 466 height 22
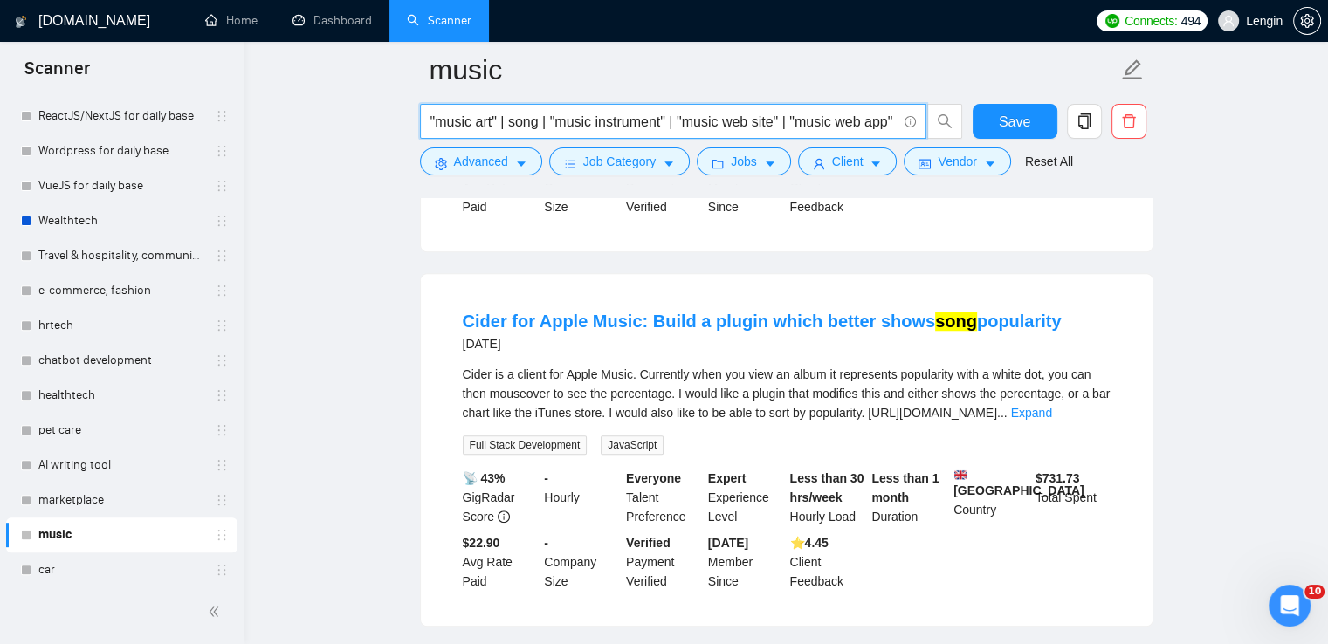
scroll to position [1316, 0]
click at [1052, 407] on link "Expand" at bounding box center [1031, 414] width 41 height 14
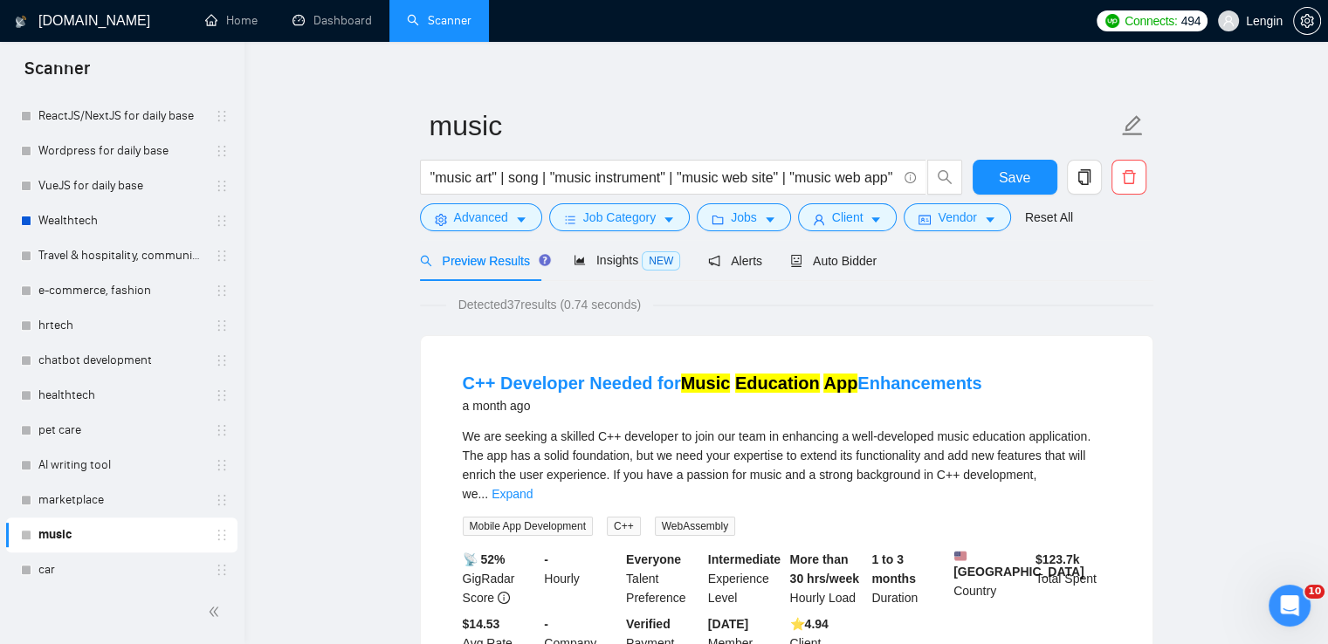
scroll to position [0, 0]
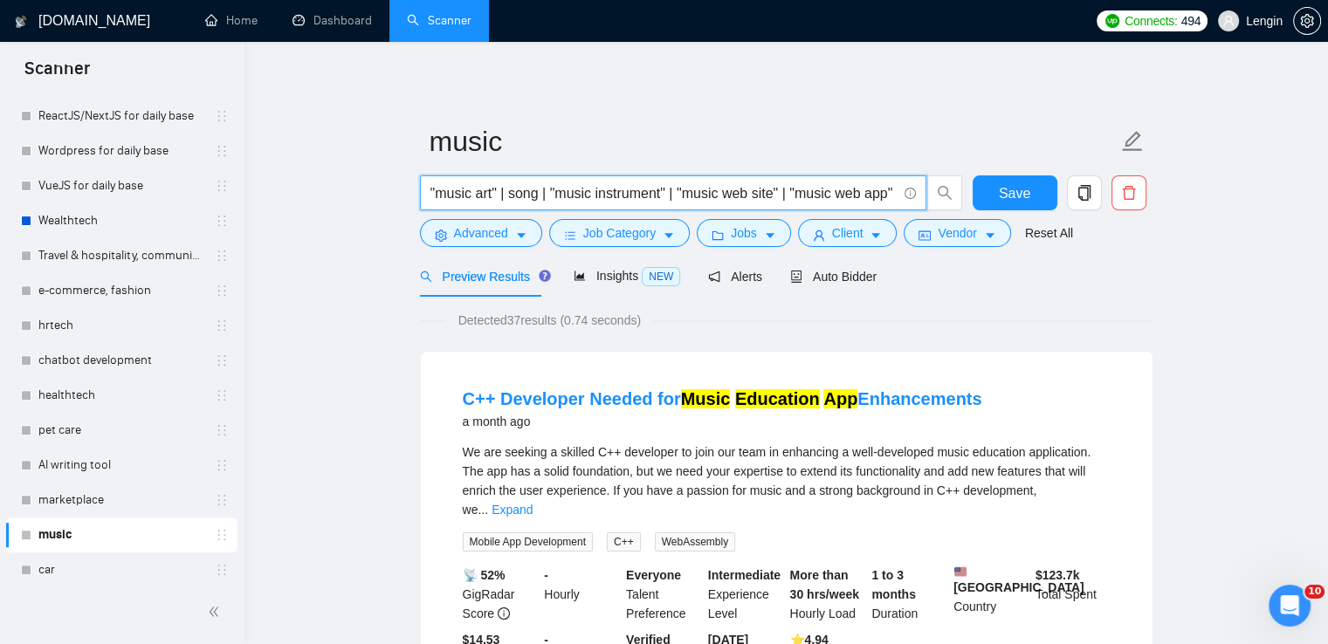
click at [444, 192] on input ""music art" | song | "music instrument" | "music web site" | "music web app" | …" at bounding box center [663, 193] width 466 height 22
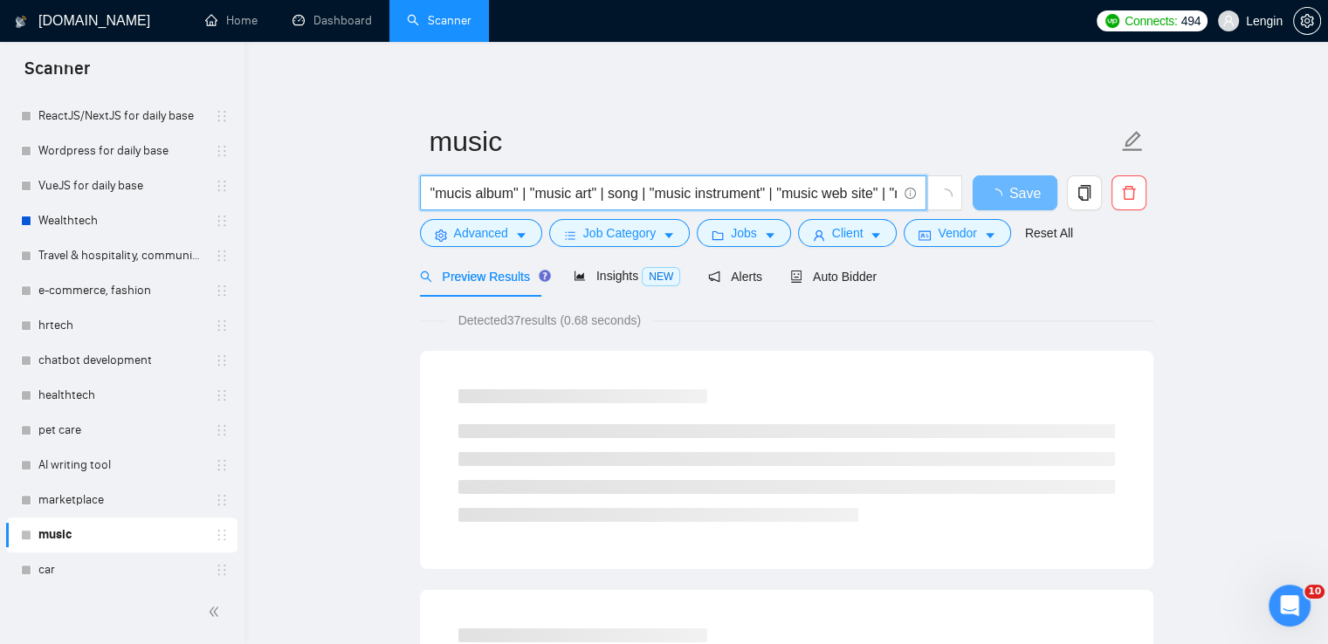
click at [460, 190] on input ""mucis album" | "music art" | song | "music instrument" | "music web site" | "m…" at bounding box center [663, 193] width 466 height 22
click at [471, 196] on input ""musoc software" | "music album" | "music art" | song | "music instrument" | "m…" at bounding box center [663, 193] width 466 height 22
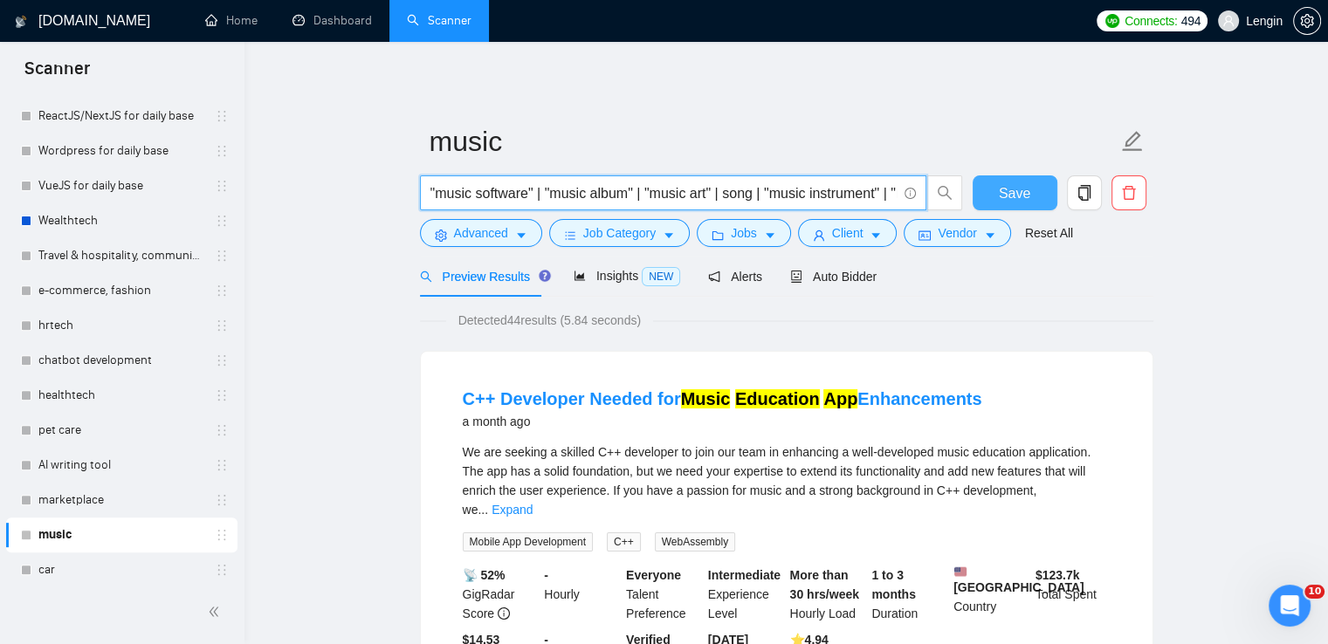
type input ""music software" | "music album" | "music art" | song | "music instrument" | "m…"
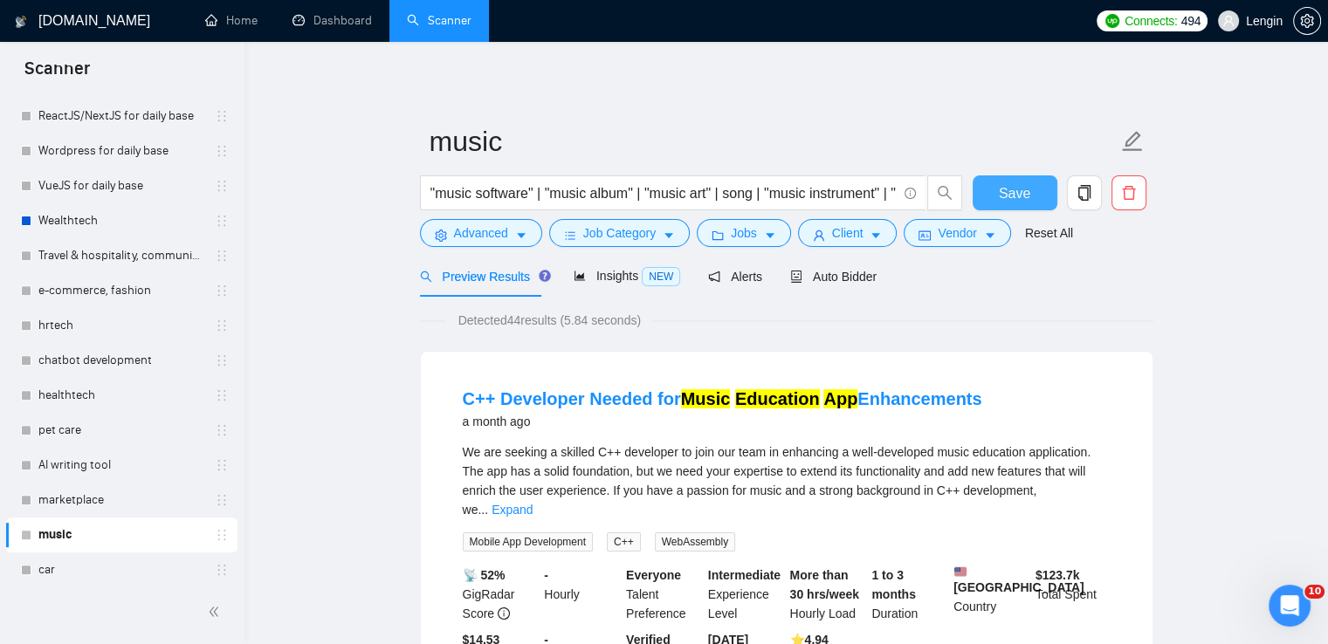
click at [1000, 186] on span "Save" at bounding box center [1014, 193] width 31 height 22
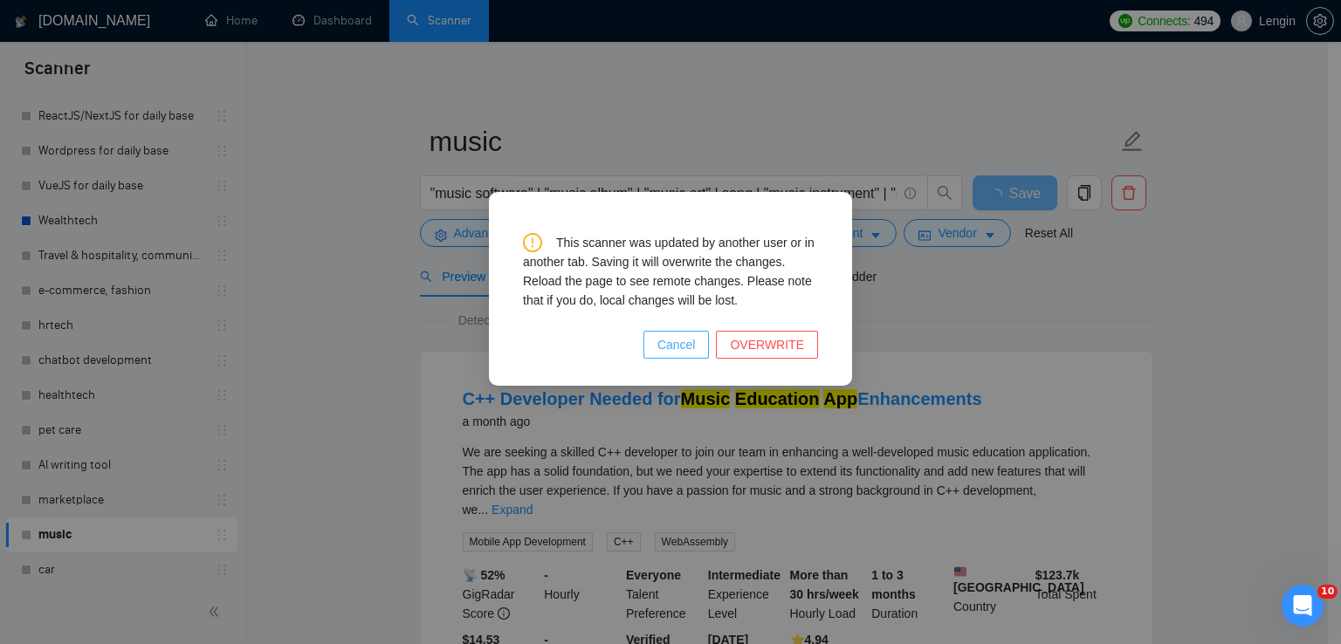
click at [684, 340] on span "Cancel" at bounding box center [676, 344] width 38 height 19
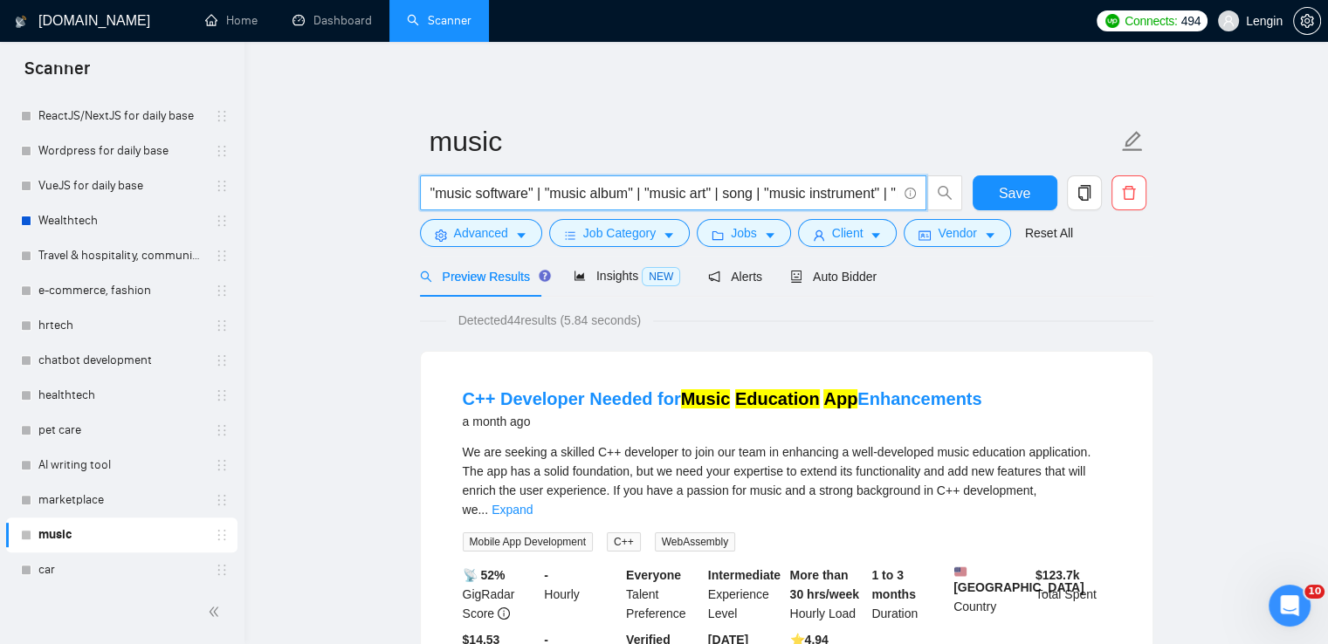
drag, startPoint x: 839, startPoint y: 191, endPoint x: 393, endPoint y: 196, distance: 446.2
click at [468, 191] on input ""music software" | "music album" | "music art" | song | "music instrument" | "m…" at bounding box center [663, 193] width 466 height 22
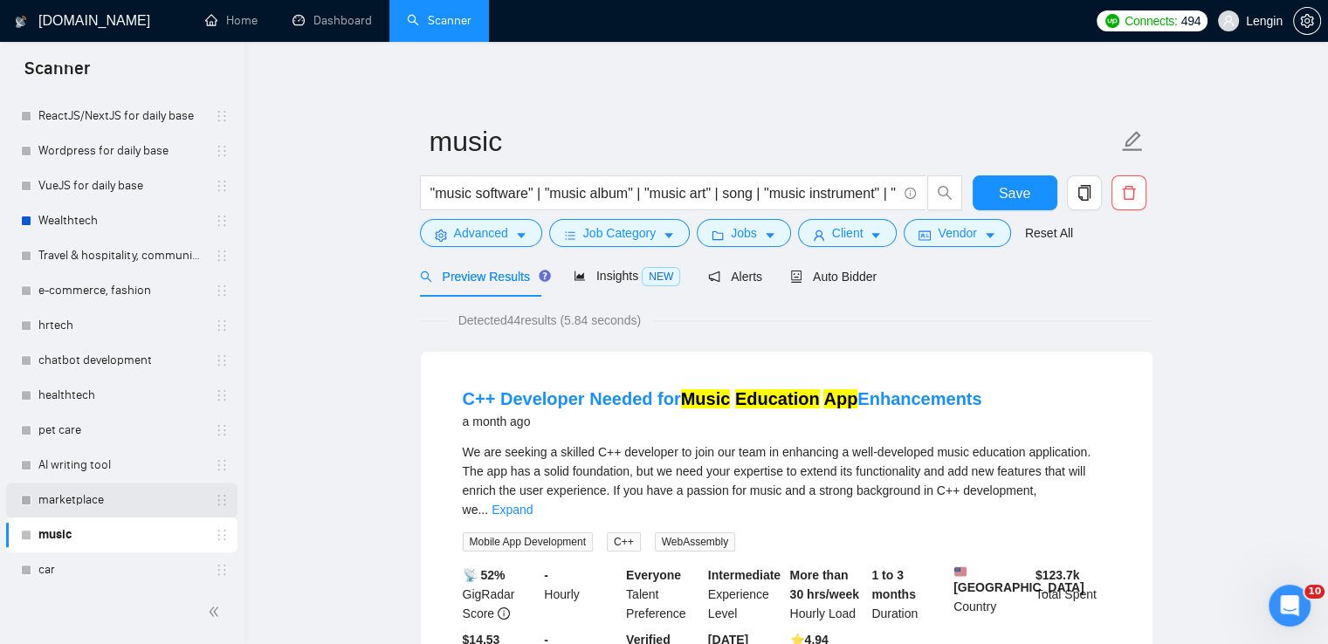
click at [151, 486] on link "marketplace" at bounding box center [121, 500] width 166 height 35
